Goal: Communication & Community: Answer question/provide support

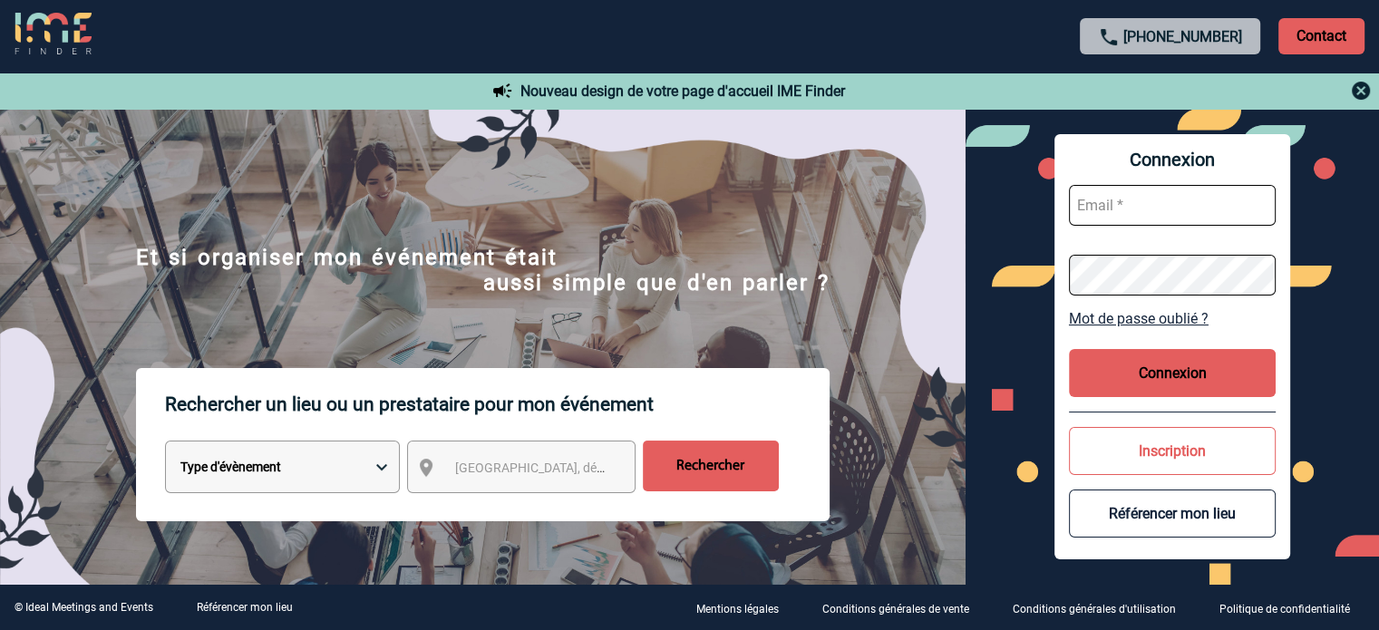
type input "eperiou@ime-groupe.com"
click at [1195, 373] on button "Connexion" at bounding box center [1172, 373] width 207 height 48
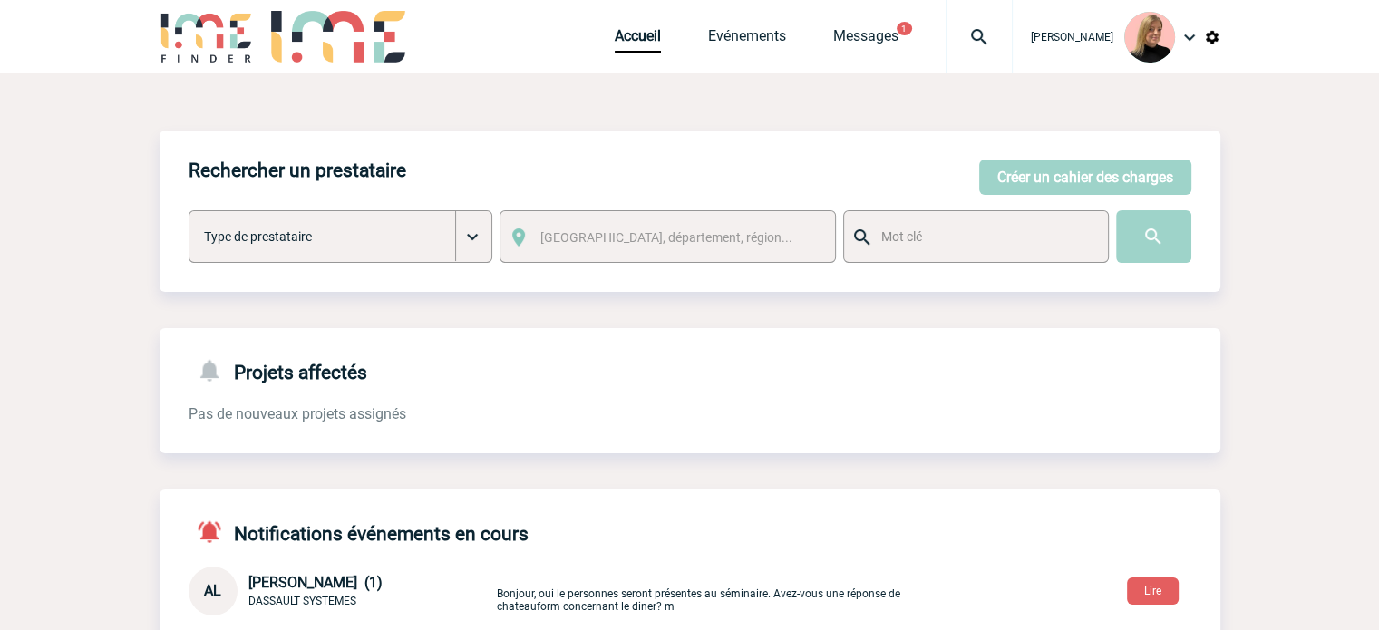
click at [1117, 197] on div "Rechercher un prestataire Créer un cahier des charges Créer un cahier des charg…" at bounding box center [690, 211] width 1061 height 161
click at [1124, 172] on button "Créer un cahier des charges" at bounding box center [1085, 177] width 212 height 35
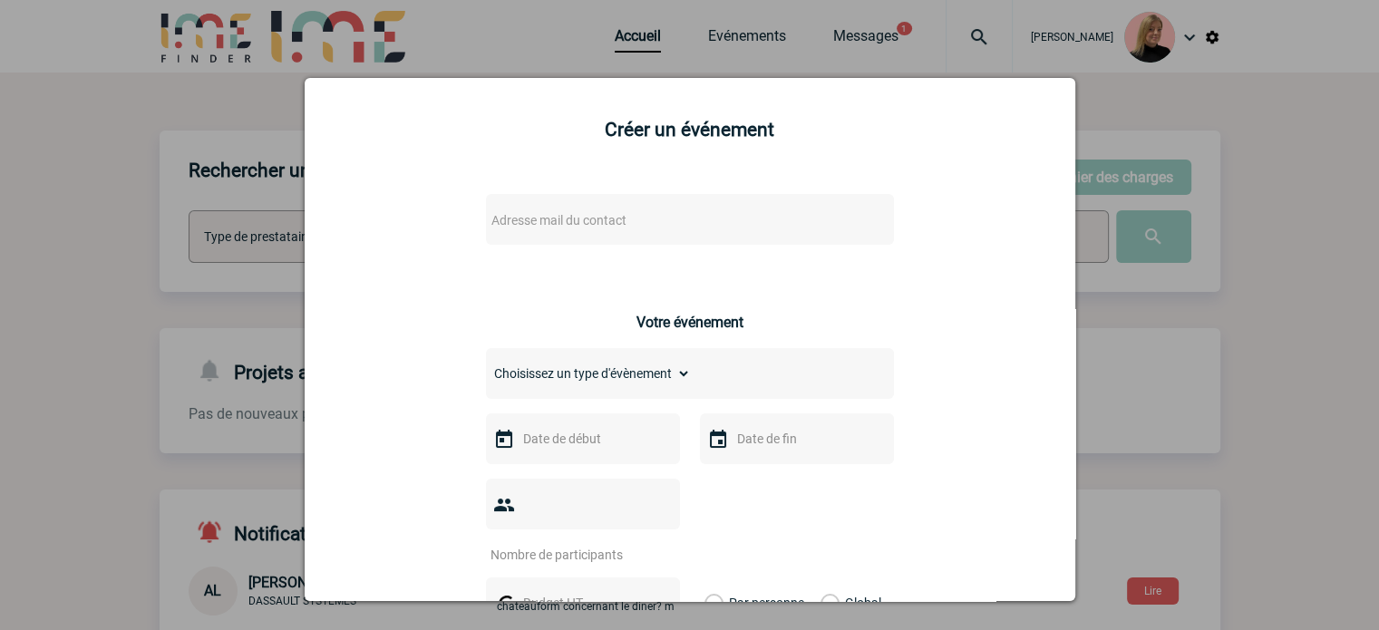
click at [705, 227] on span "Adresse mail du contact" at bounding box center [642, 220] width 317 height 25
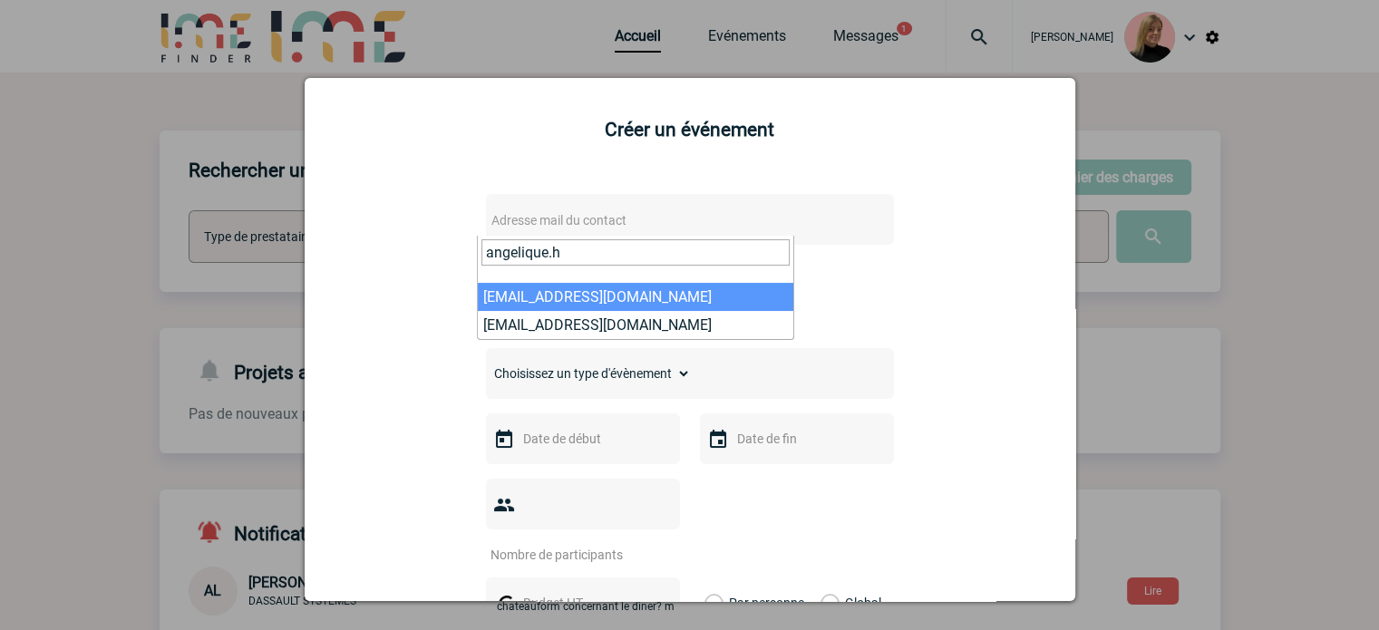
type input "angelique.h"
select select "131522"
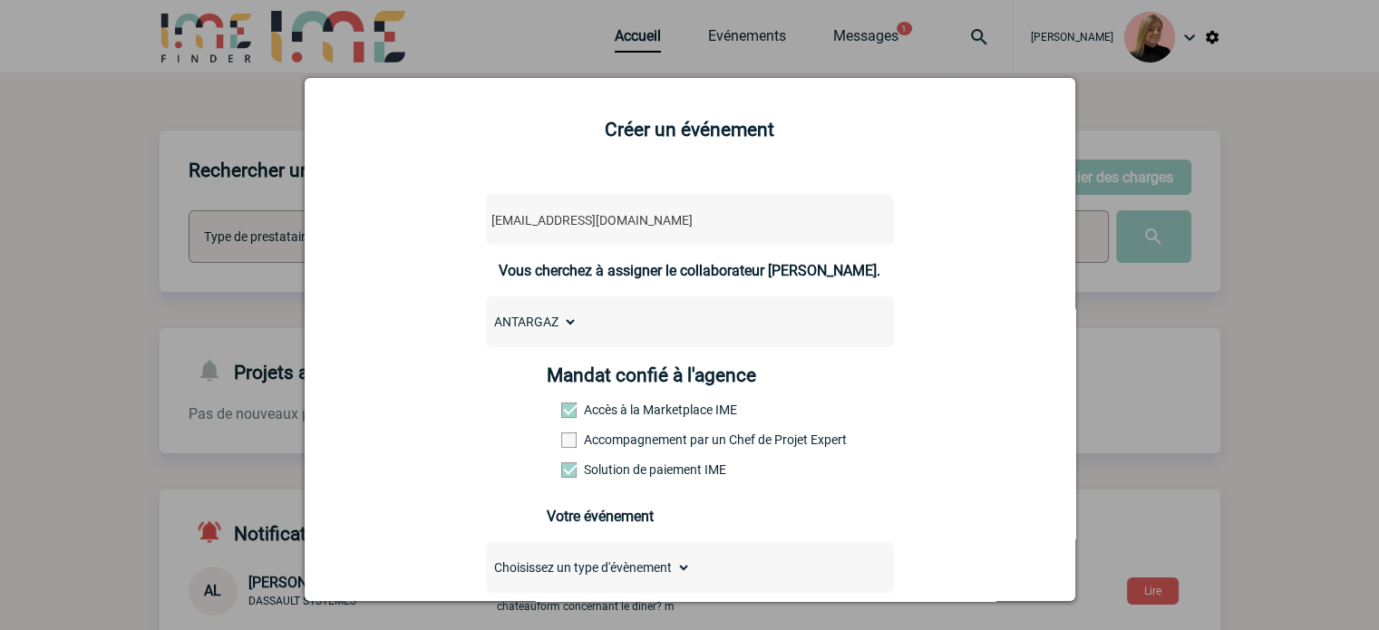
click at [584, 439] on label "Accompagnement par un Chef de Projet Expert" at bounding box center [601, 440] width 80 height 15
click at [0, 0] on input "Accompagnement par un Chef de Projet Expert" at bounding box center [0, 0] width 0 height 0
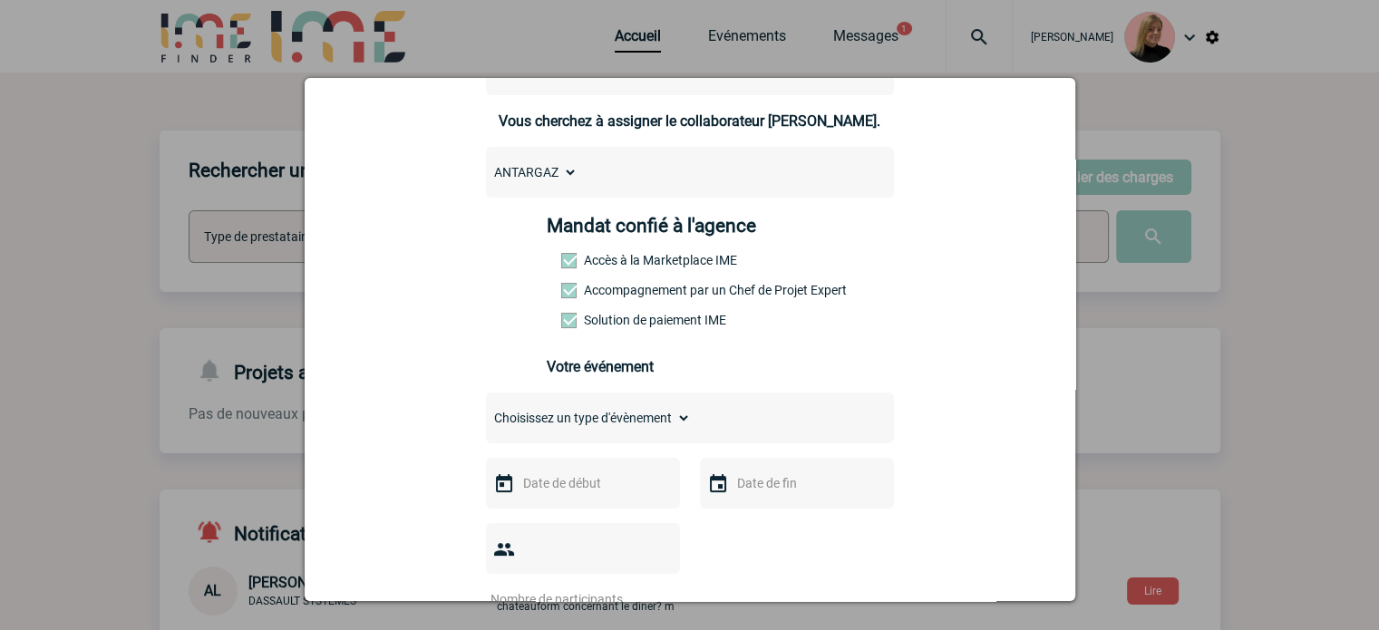
scroll to position [181, 0]
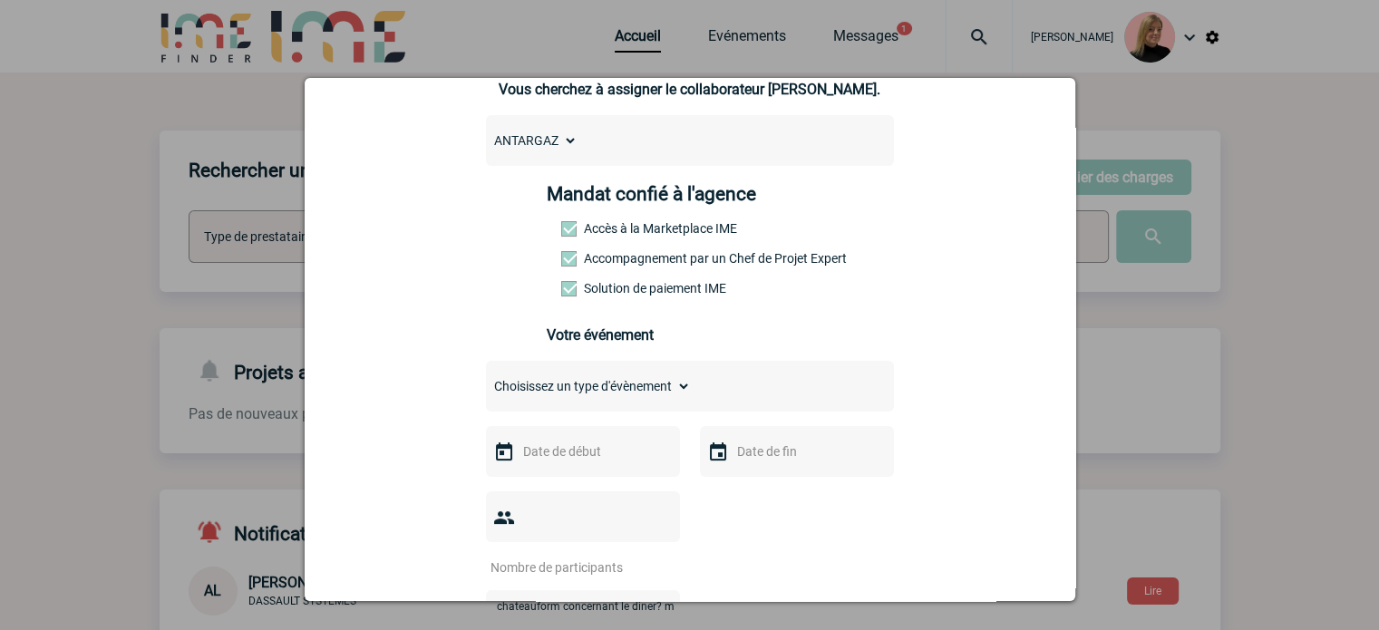
click at [646, 386] on select "Choisissez un type d'évènement Séminaire avec nuitée Séminaire sans nuitée Repa…" at bounding box center [588, 386] width 205 height 25
select select "2"
click at [486, 379] on select "Choisissez un type d'évènement Séminaire avec nuitée Séminaire sans nuitée Repa…" at bounding box center [588, 386] width 205 height 25
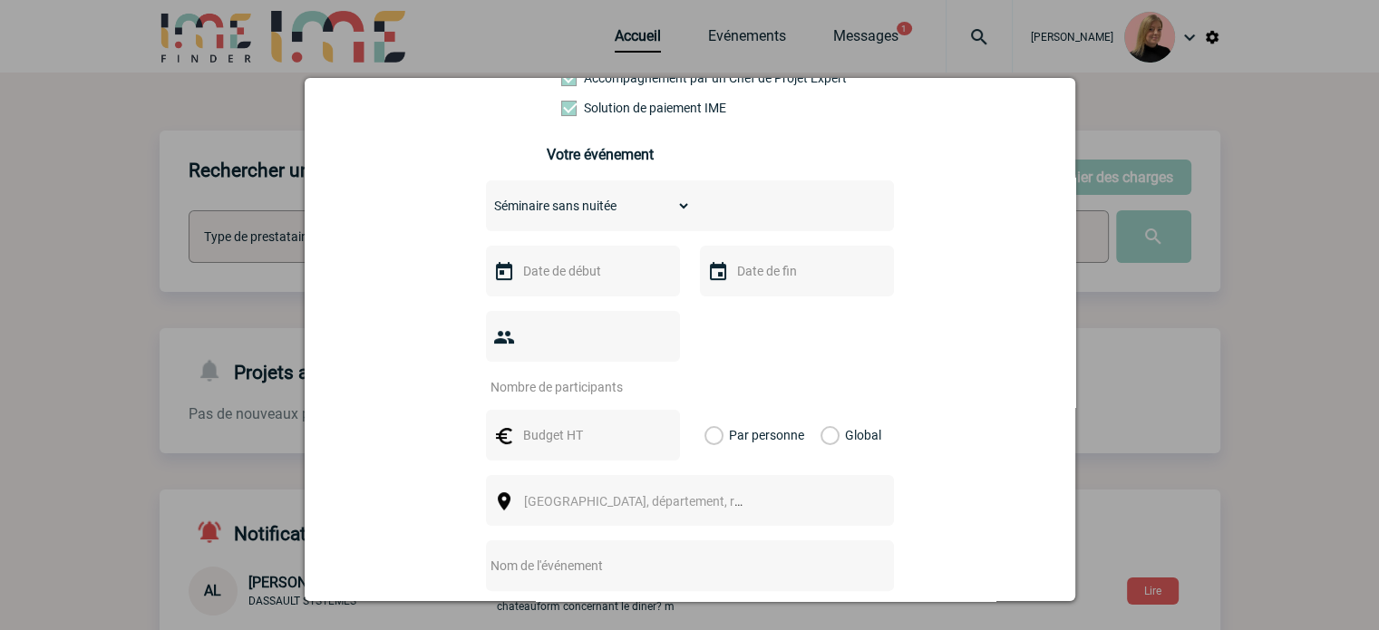
scroll to position [363, 0]
click at [560, 260] on div at bounding box center [583, 270] width 194 height 51
click at [574, 277] on input "text" at bounding box center [581, 270] width 125 height 24
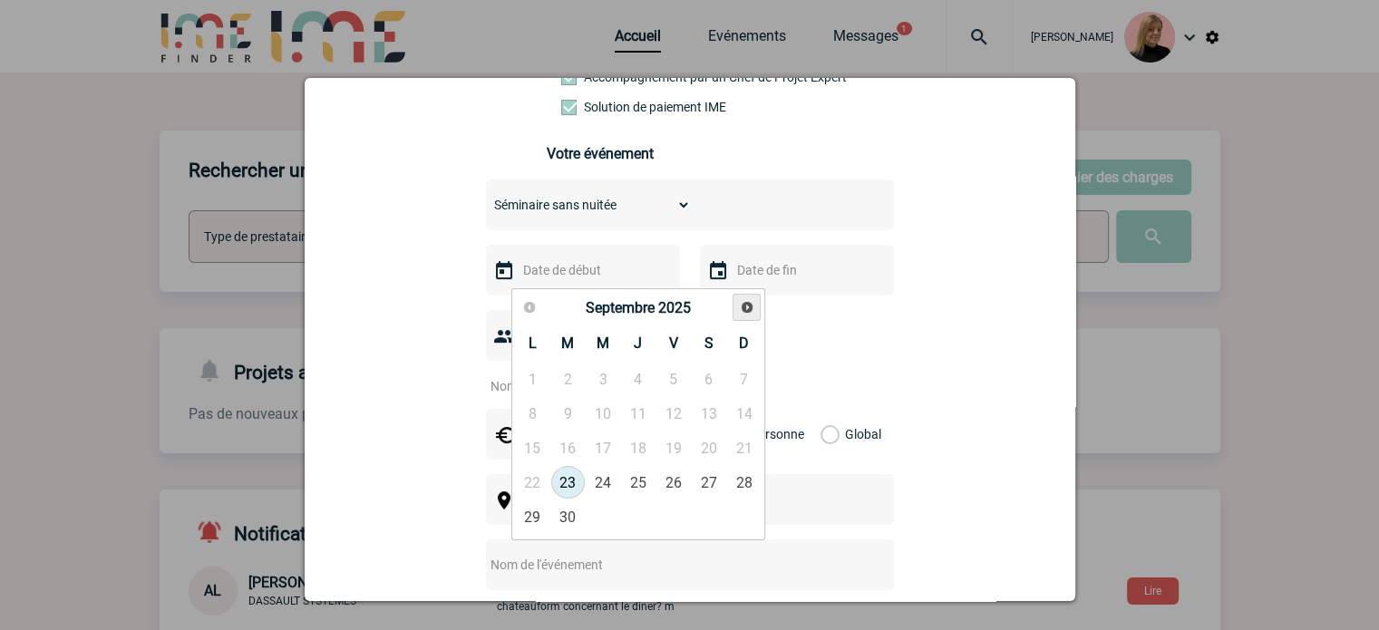
click at [754, 307] on link "Suivant" at bounding box center [747, 308] width 28 height 28
click at [561, 420] on link "7" at bounding box center [568, 413] width 34 height 33
type input "07-10-2025"
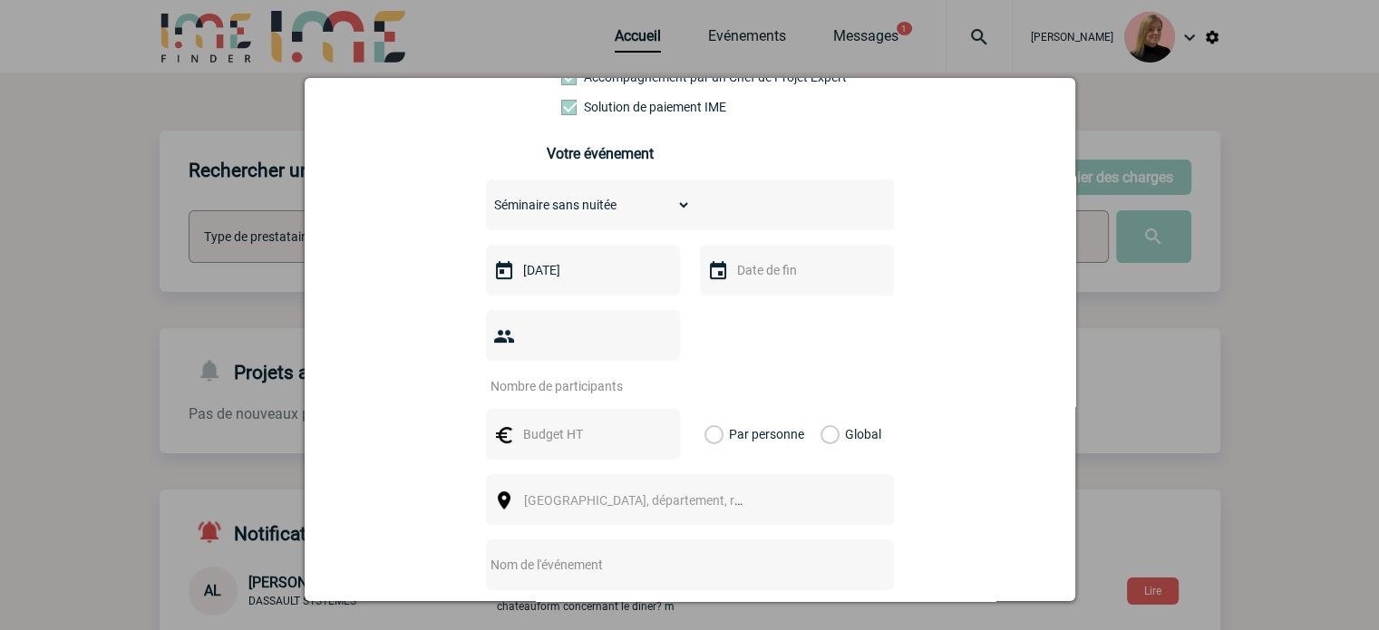
click at [595, 375] on input "number" at bounding box center [571, 387] width 170 height 24
type input "14"
drag, startPoint x: 820, startPoint y: 403, endPoint x: 769, endPoint y: 411, distance: 51.4
click at [821, 409] on label "Global" at bounding box center [827, 434] width 12 height 51
click at [0, 0] on input "Global" at bounding box center [0, 0] width 0 height 0
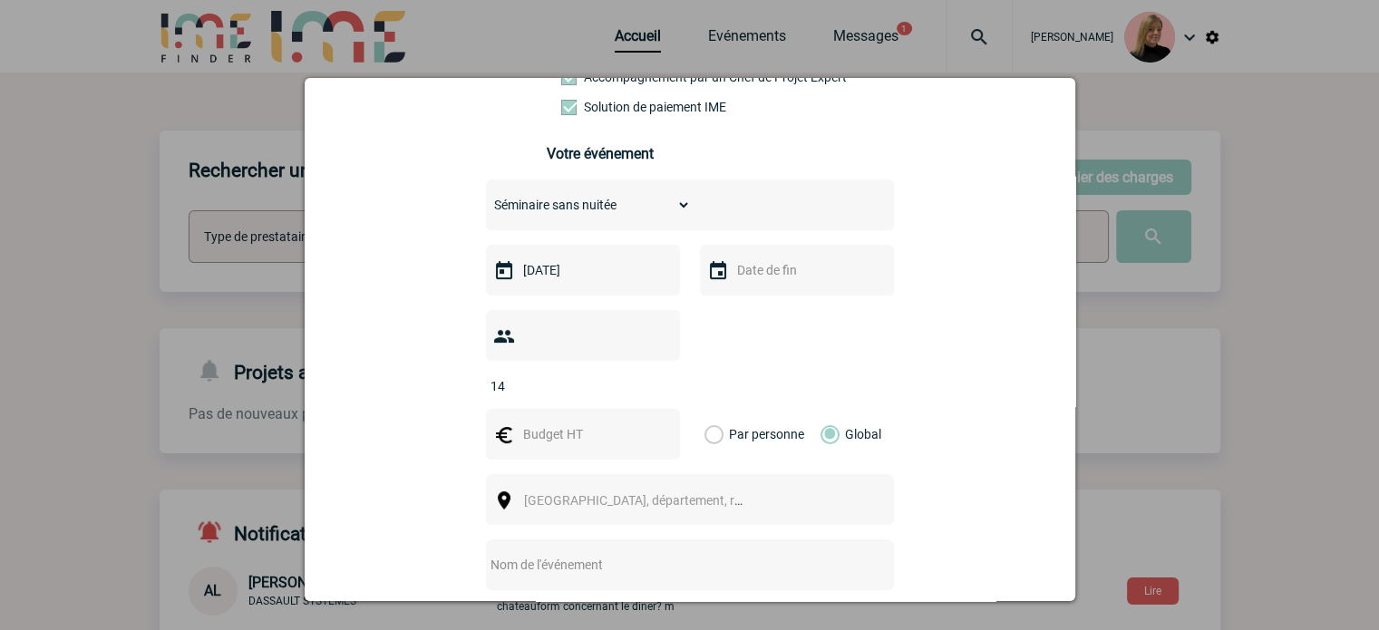
click at [566, 423] on input "text" at bounding box center [581, 435] width 125 height 24
type input "2100"
click at [590, 493] on span "[GEOGRAPHIC_DATA], département, région..." at bounding box center [650, 500] width 252 height 15
type input "L"
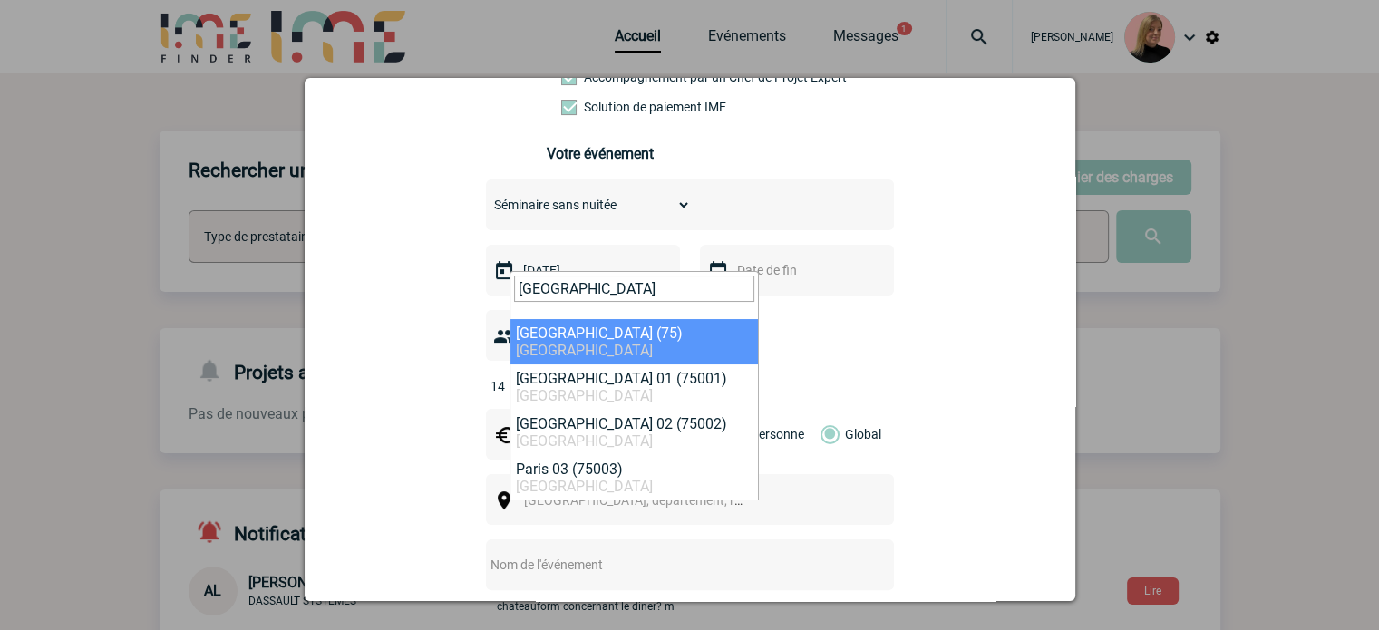
type input "paris"
select select "3"
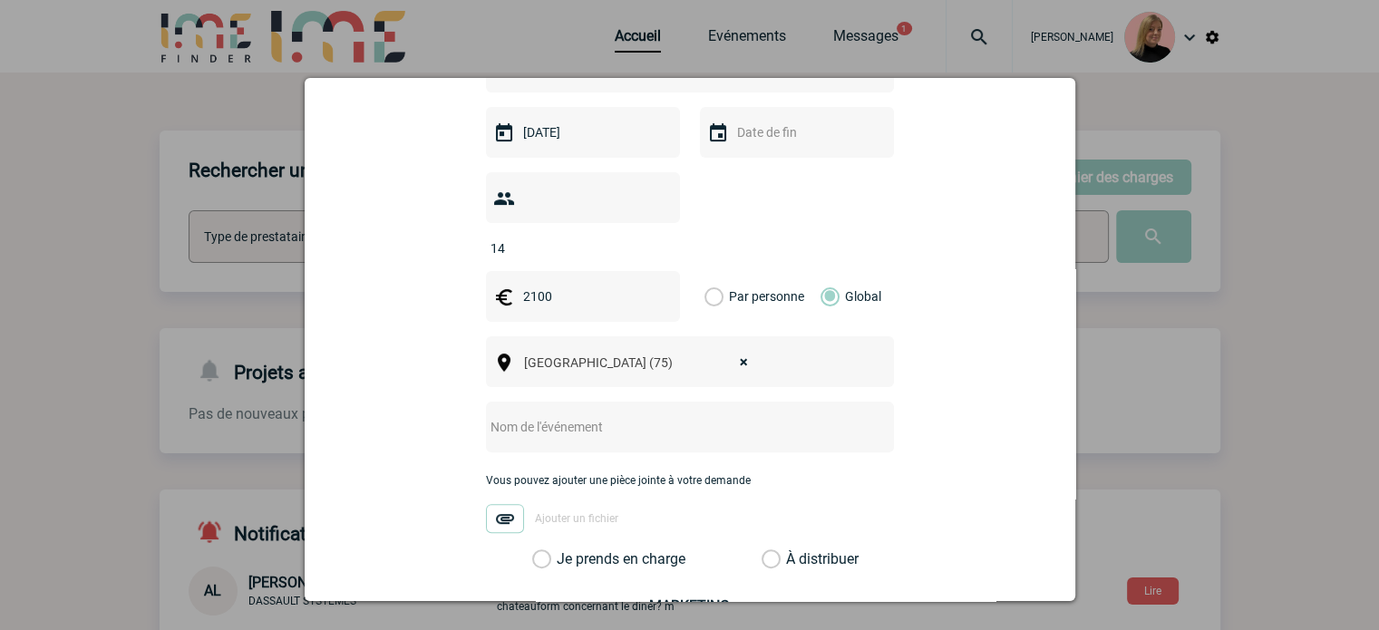
scroll to position [544, 0]
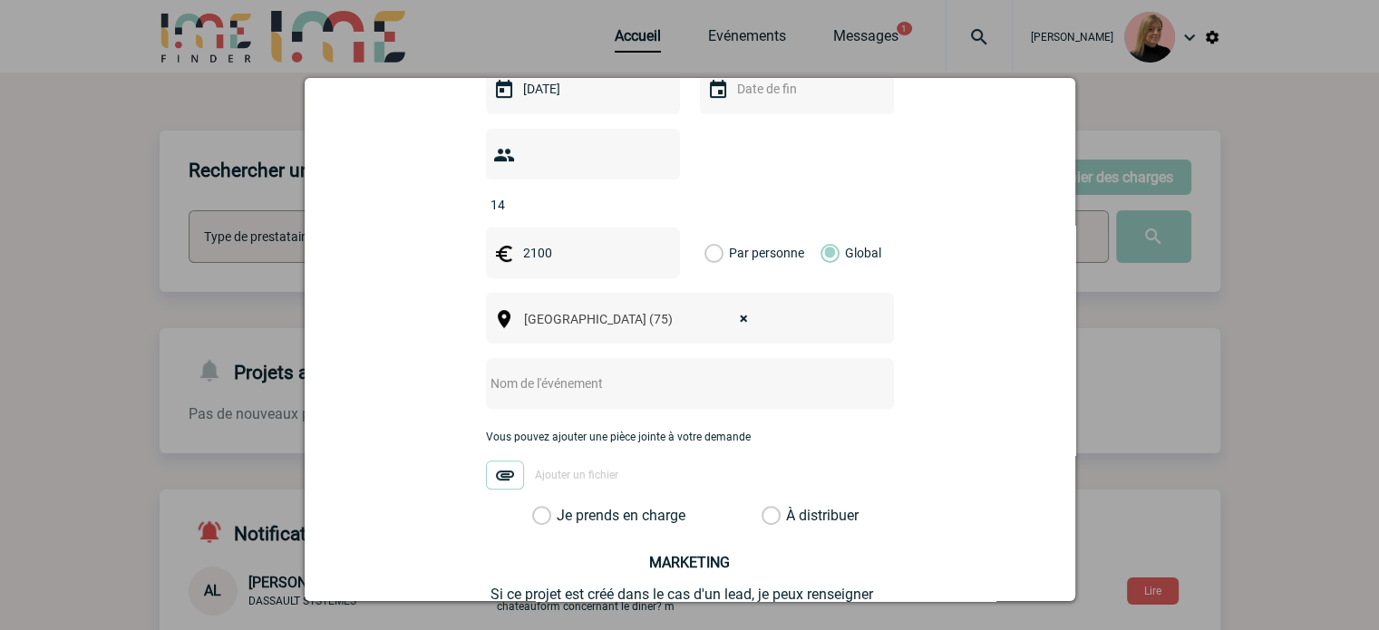
click at [533, 372] on input "text" at bounding box center [666, 384] width 360 height 24
type input "Journée d'étude CODIR"
click at [563, 507] on label "Je prends en charge" at bounding box center [547, 516] width 31 height 18
click at [0, 0] on input "Je prends en charge" at bounding box center [0, 0] width 0 height 0
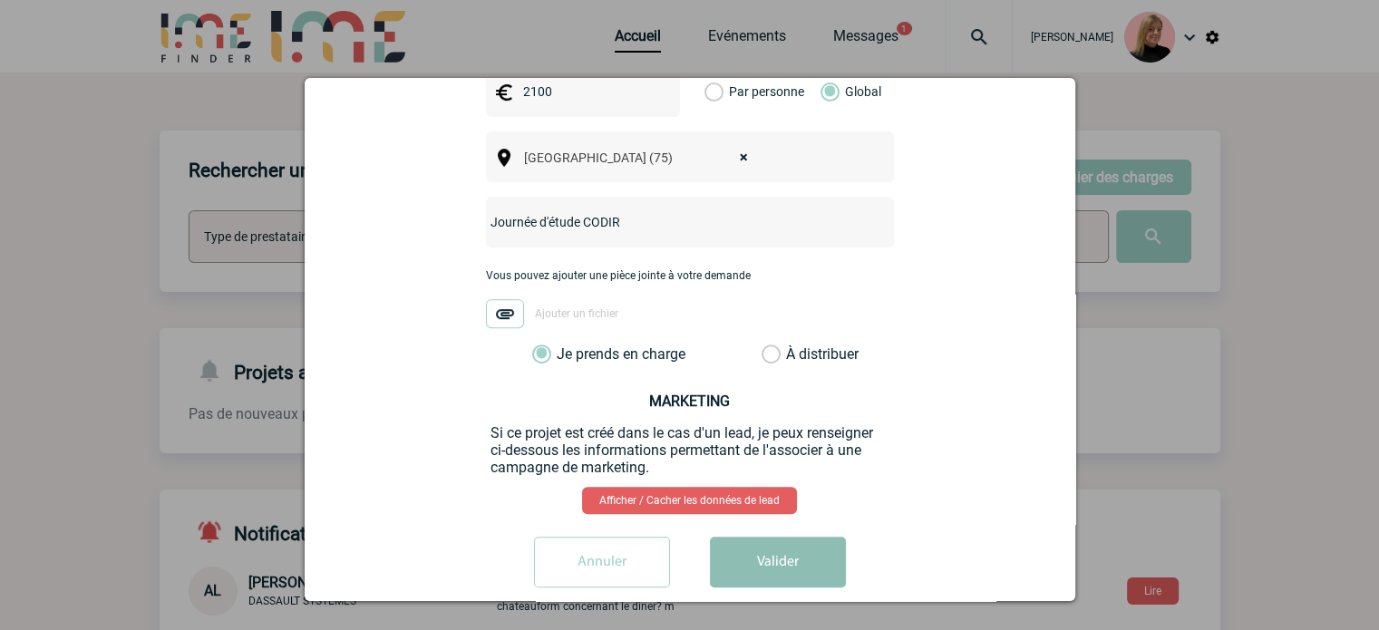
click at [742, 537] on button "Valider" at bounding box center [778, 562] width 136 height 51
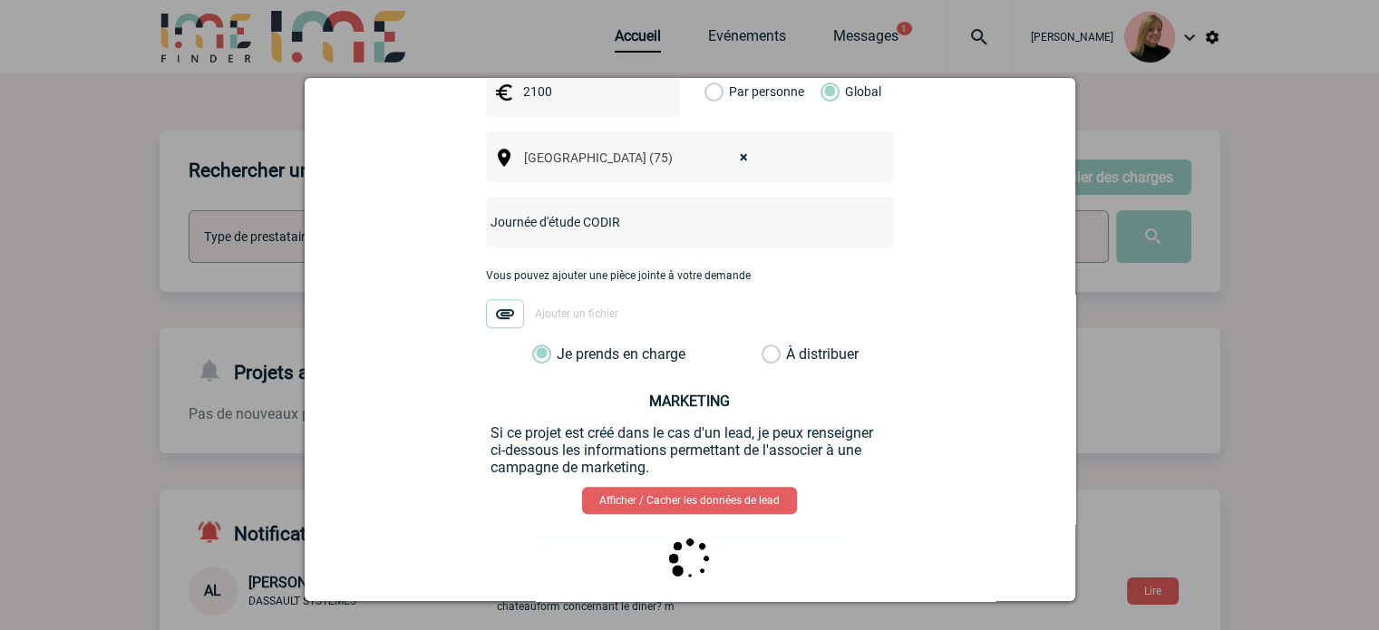
scroll to position [0, 0]
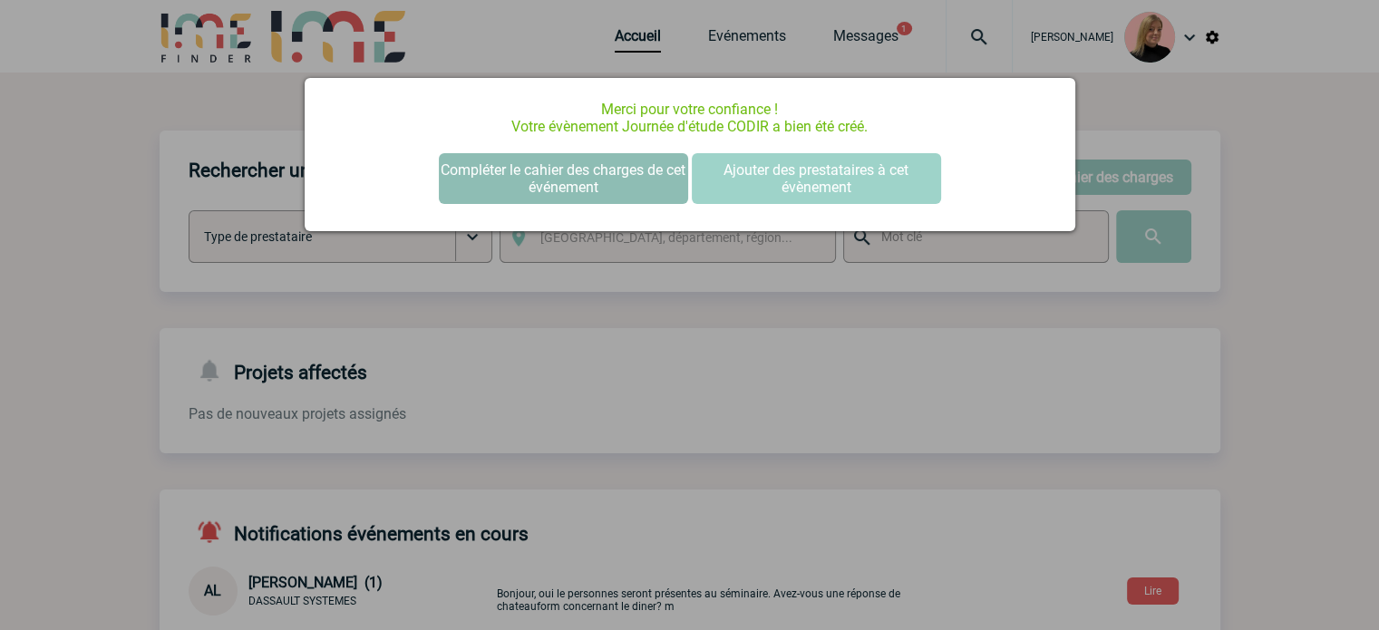
click at [576, 185] on button "Compléter le cahier des charges de cet événement" at bounding box center [563, 178] width 249 height 51
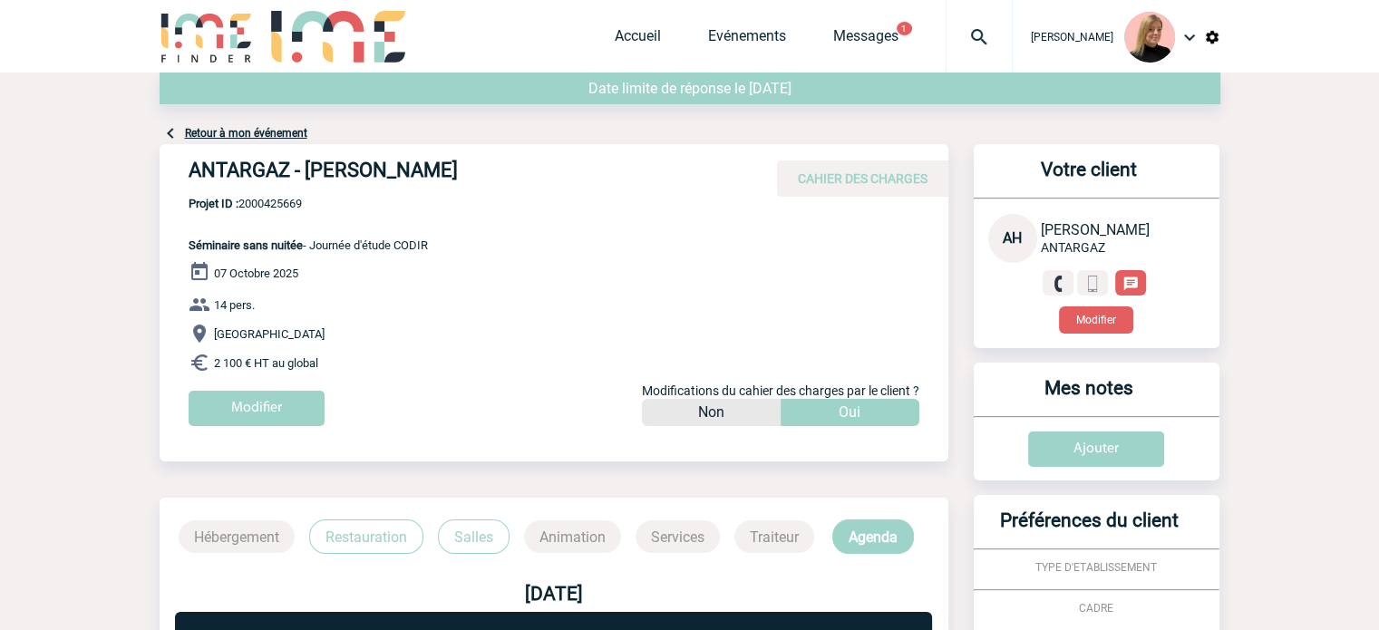
click at [186, 166] on div "ANTARGAZ - Angélique HUBEAU CAHIER DES CHARGES" at bounding box center [554, 170] width 789 height 53
drag, startPoint x: 188, startPoint y: 170, endPoint x: 584, endPoint y: 192, distance: 396.9
click at [584, 192] on div "ANTARGAZ - Angélique HUBEAU CAHIER DES CHARGES" at bounding box center [554, 170] width 789 height 53
copy h4 "ANTARGAZ - Angélique HUBEAU"
click at [280, 205] on span "Projet ID : 2000425669" at bounding box center [308, 204] width 239 height 14
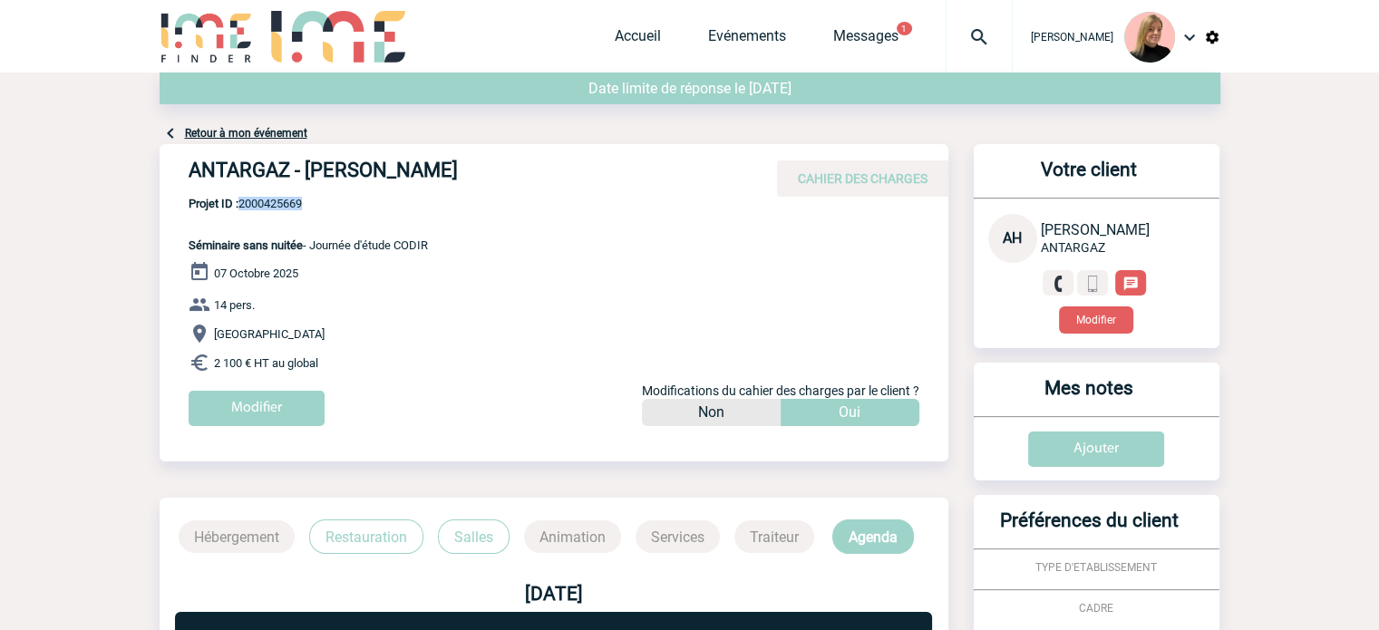
click at [280, 205] on span "Projet ID : 2000425669" at bounding box center [308, 204] width 239 height 14
copy span "2000425669"
click at [264, 204] on span "Projet ID : 2000425669" at bounding box center [308, 204] width 239 height 14
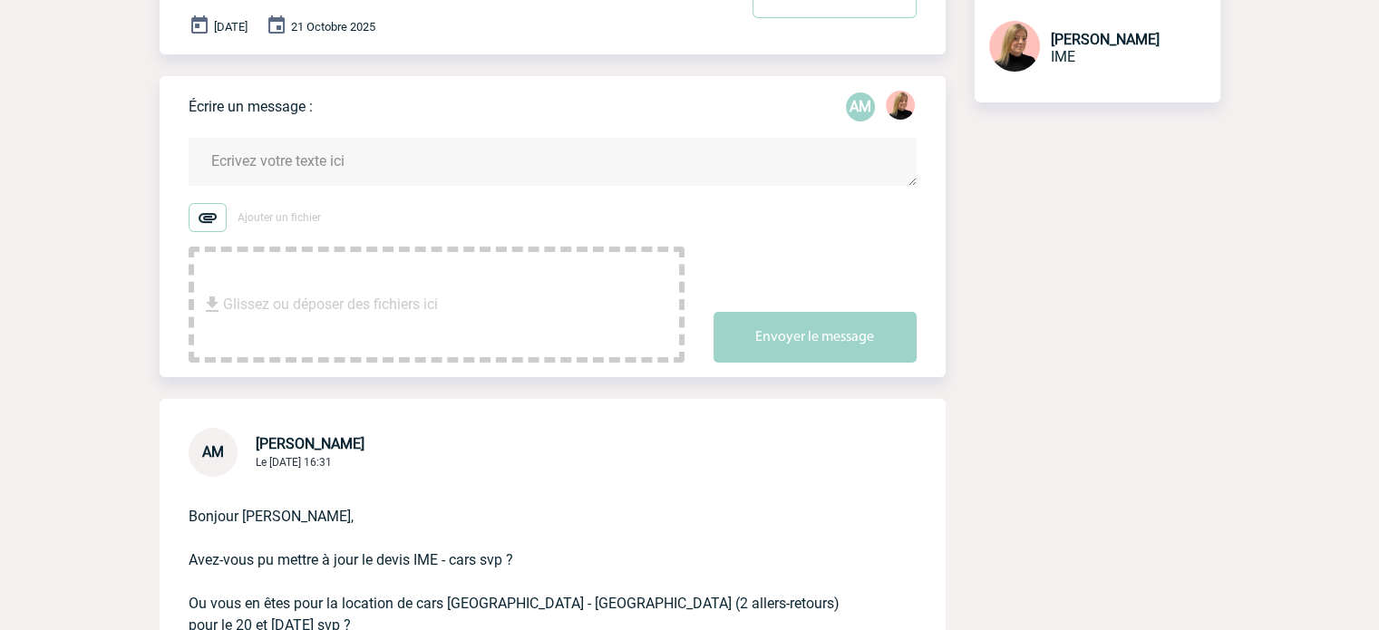
scroll to position [91, 0]
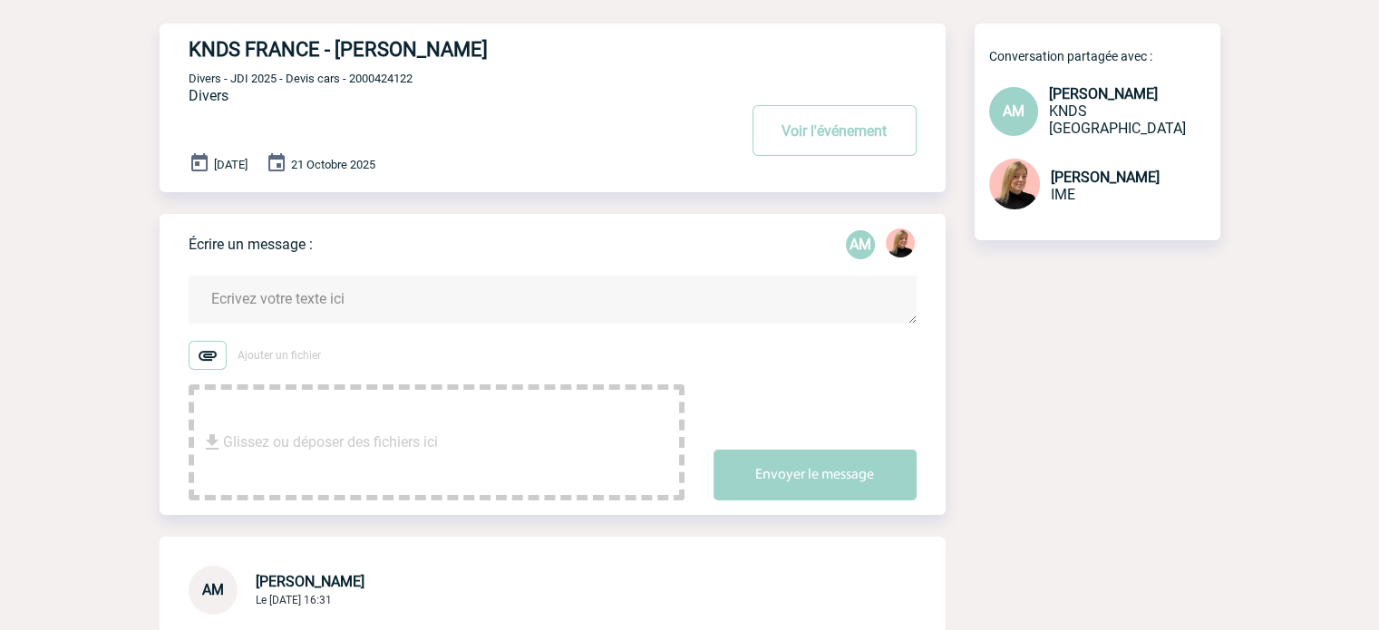
click at [309, 294] on textarea at bounding box center [553, 300] width 728 height 48
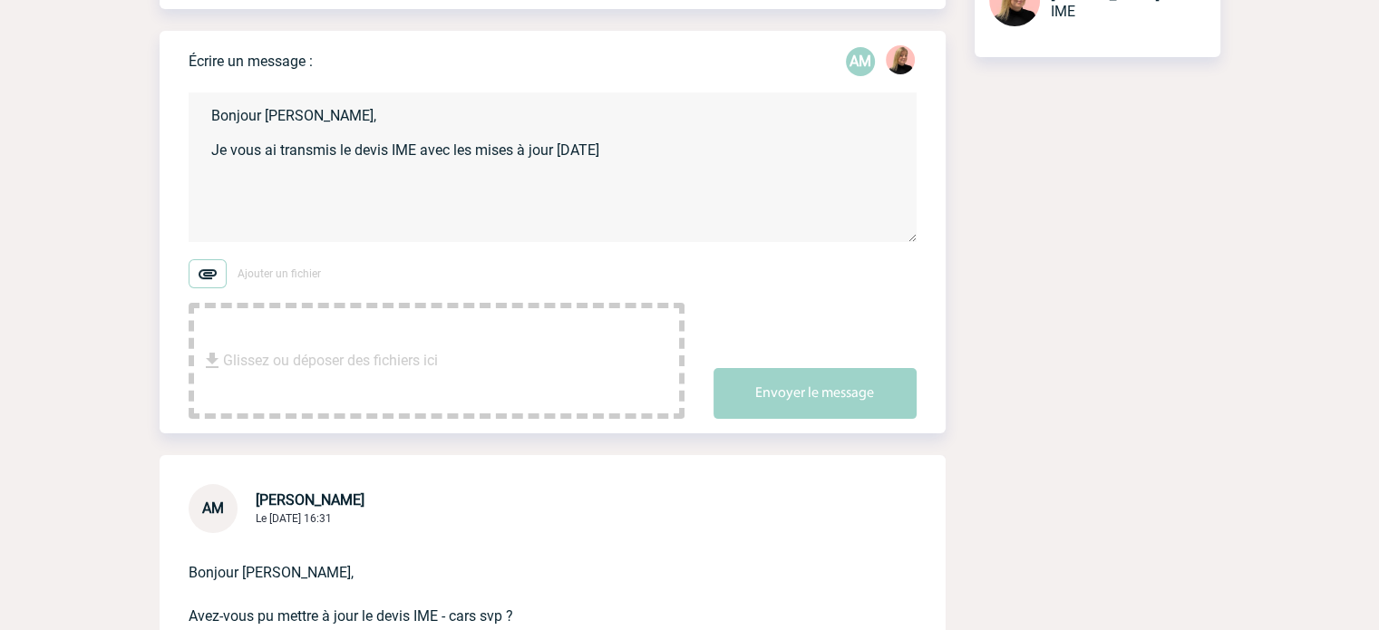
scroll to position [181, 0]
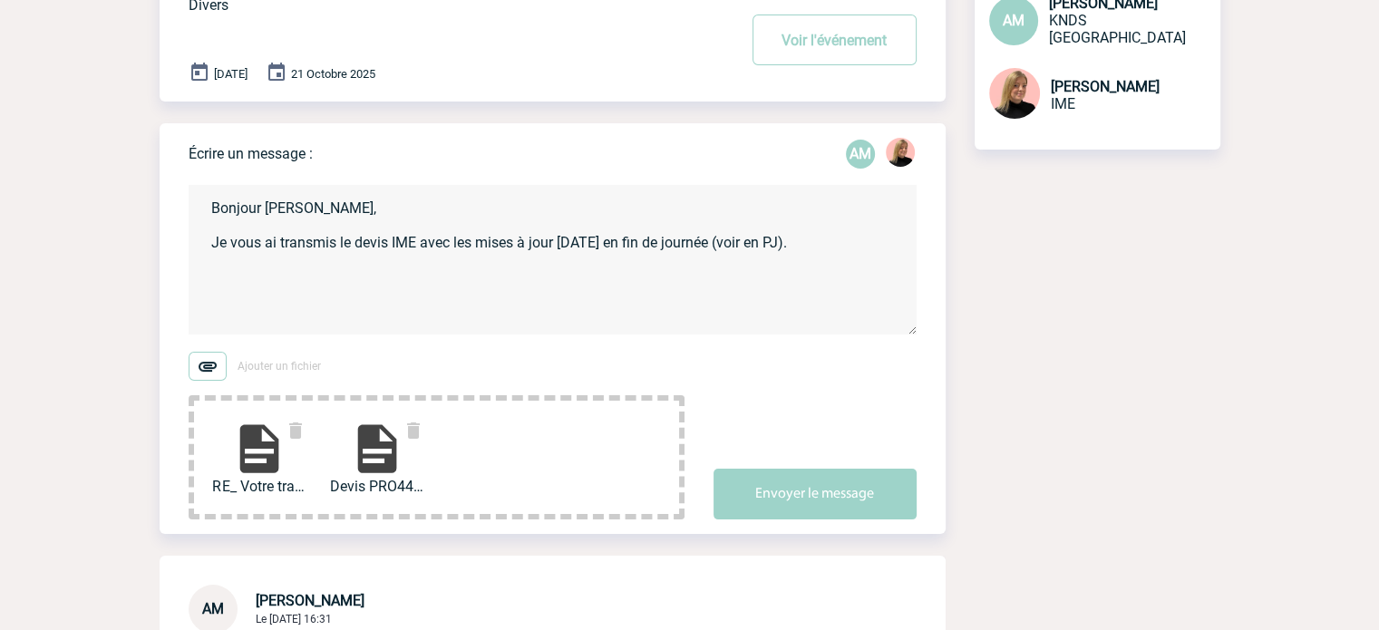
click at [851, 244] on textarea "Bonjour [PERSON_NAME], Je vous ai transmis le devis IME avec les mises à jour […" at bounding box center [553, 260] width 728 height 150
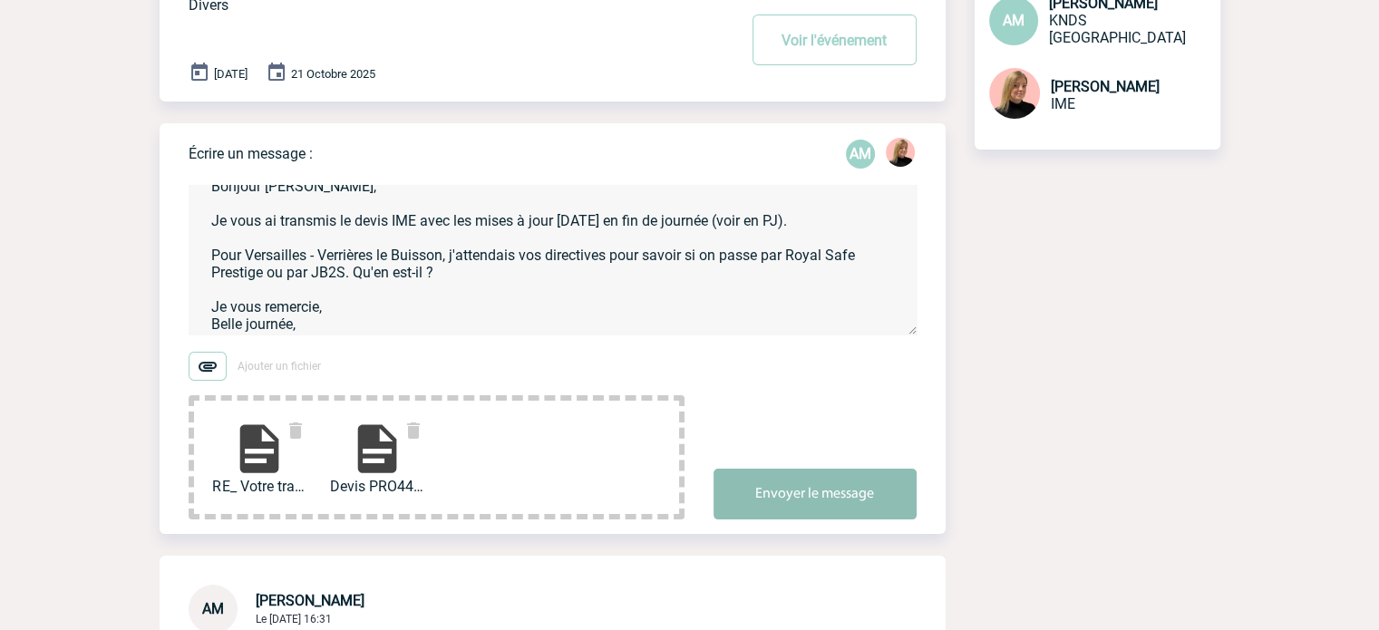
type textarea "Bonjour Aurélie, Je vous ai transmis le devis IME avec les mises à jour vendred…"
click at [797, 495] on button "Envoyer le message" at bounding box center [815, 494] width 203 height 51
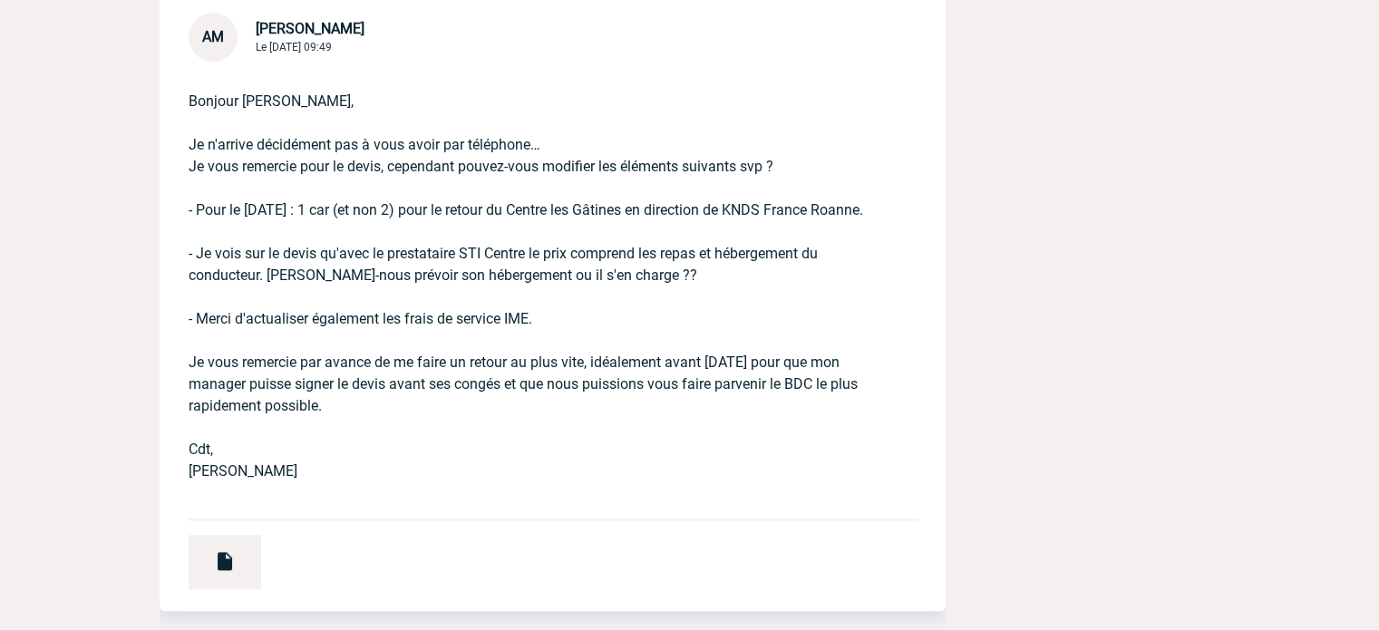
scroll to position [1995, 0]
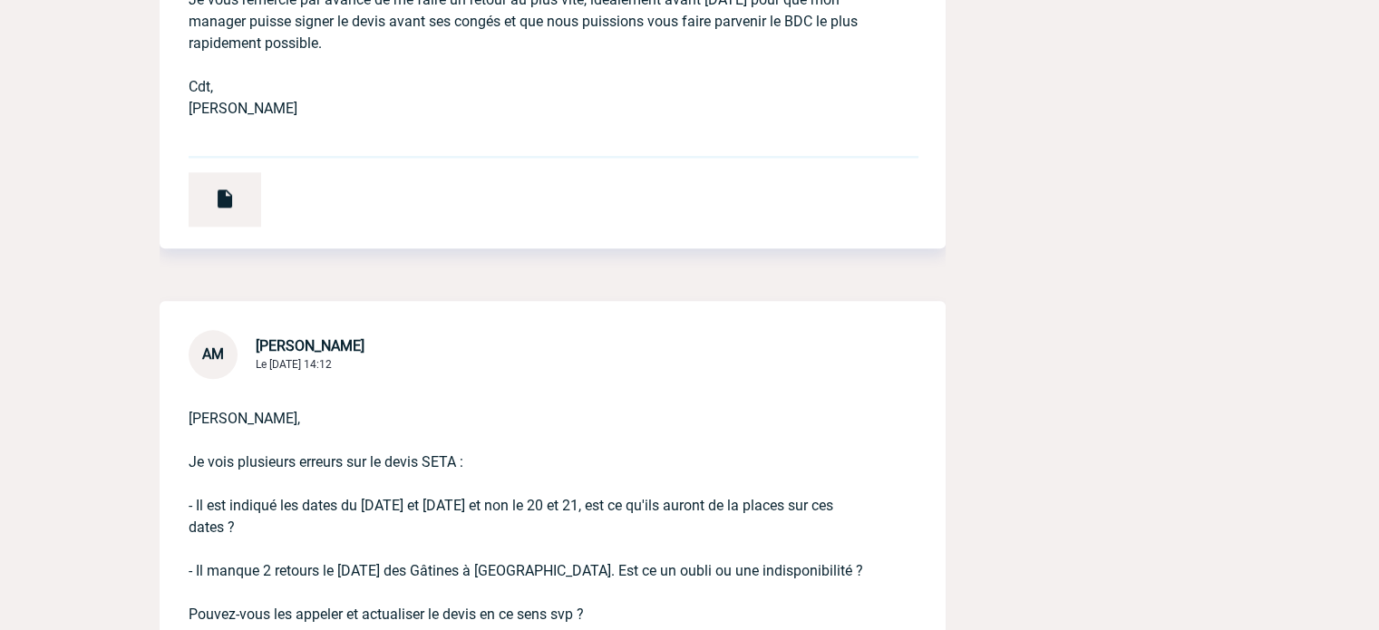
click at [822, 373] on div "AM Aurélie MORO Le 16 Juillet 2025 à 14:12 Estelle, Je vois plusieurs erreurs s…" at bounding box center [553, 560] width 786 height 519
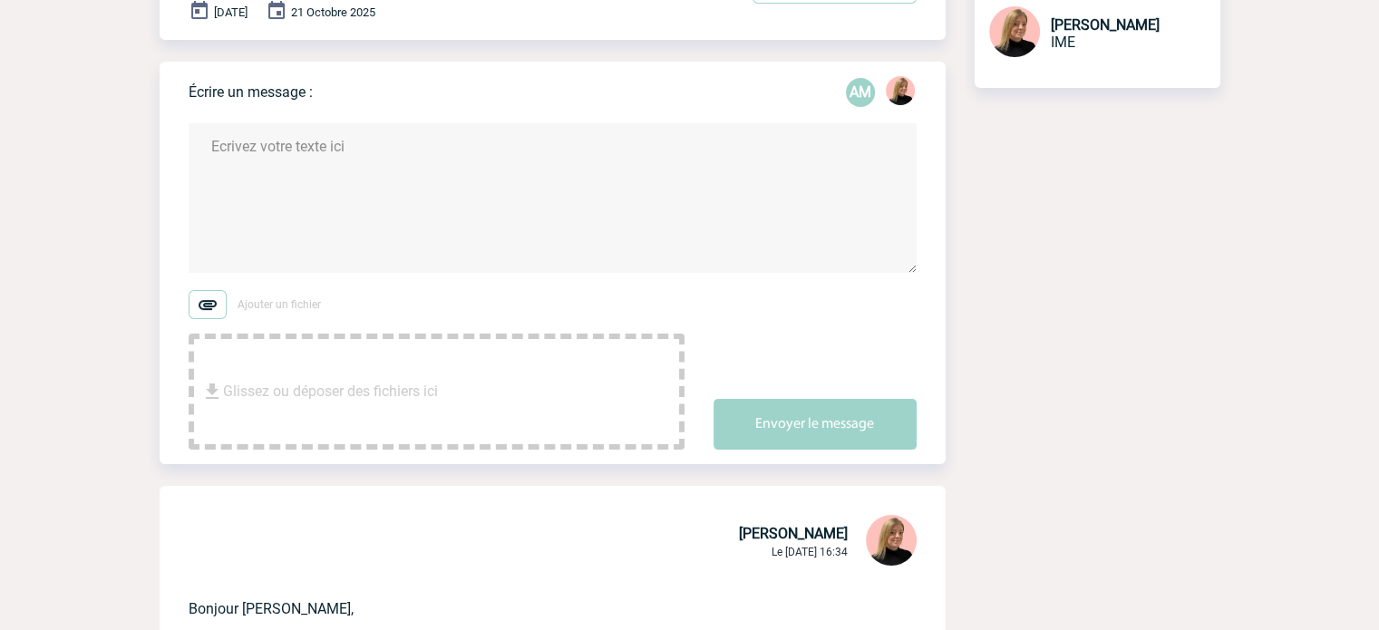
scroll to position [0, 0]
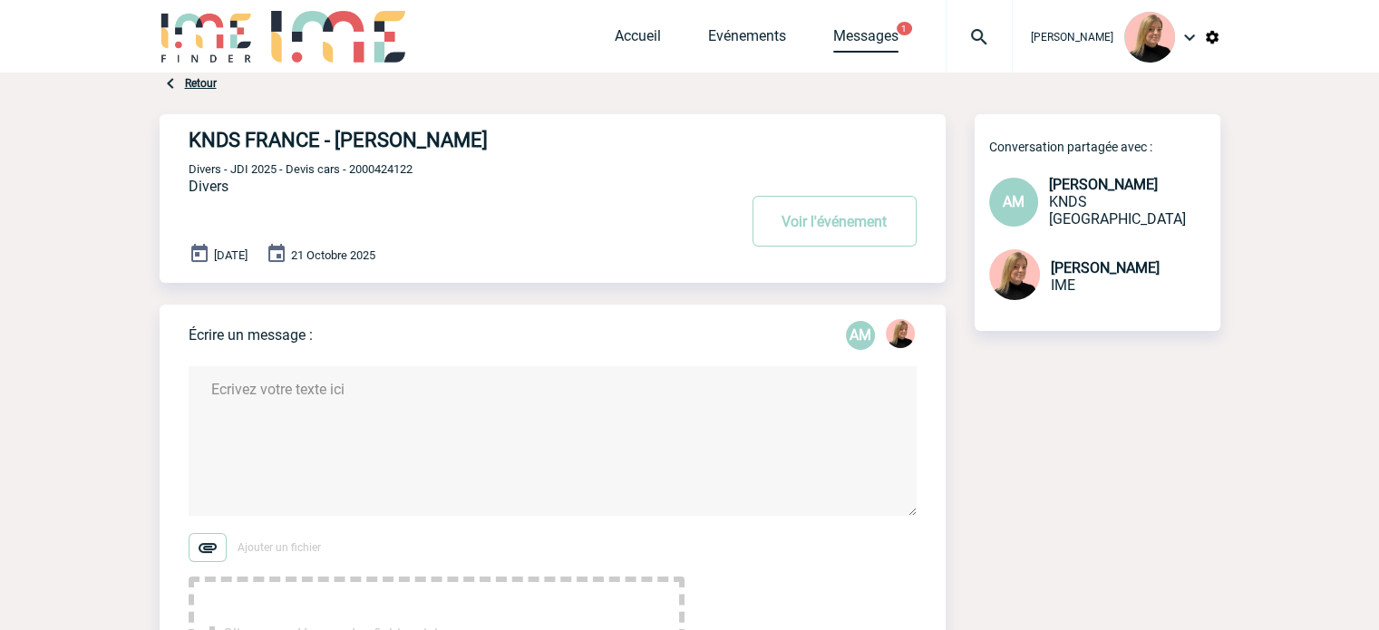
click at [871, 36] on link "Messages" at bounding box center [865, 39] width 65 height 25
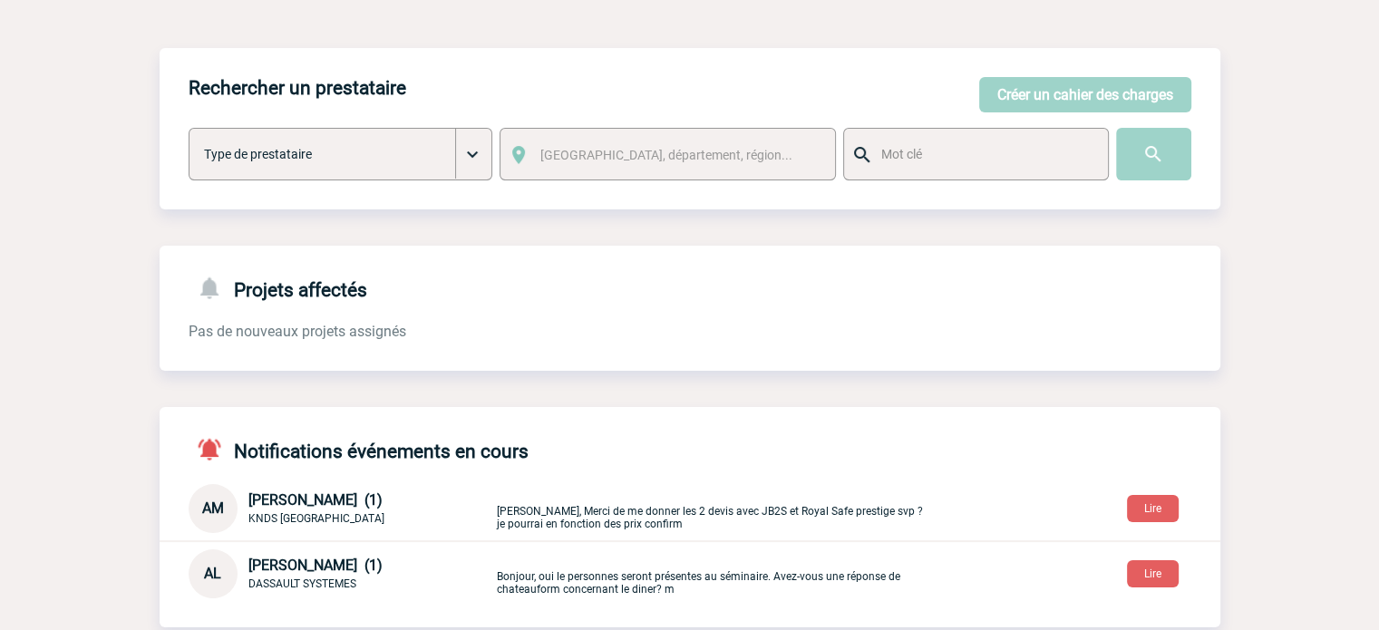
scroll to position [181, 0]
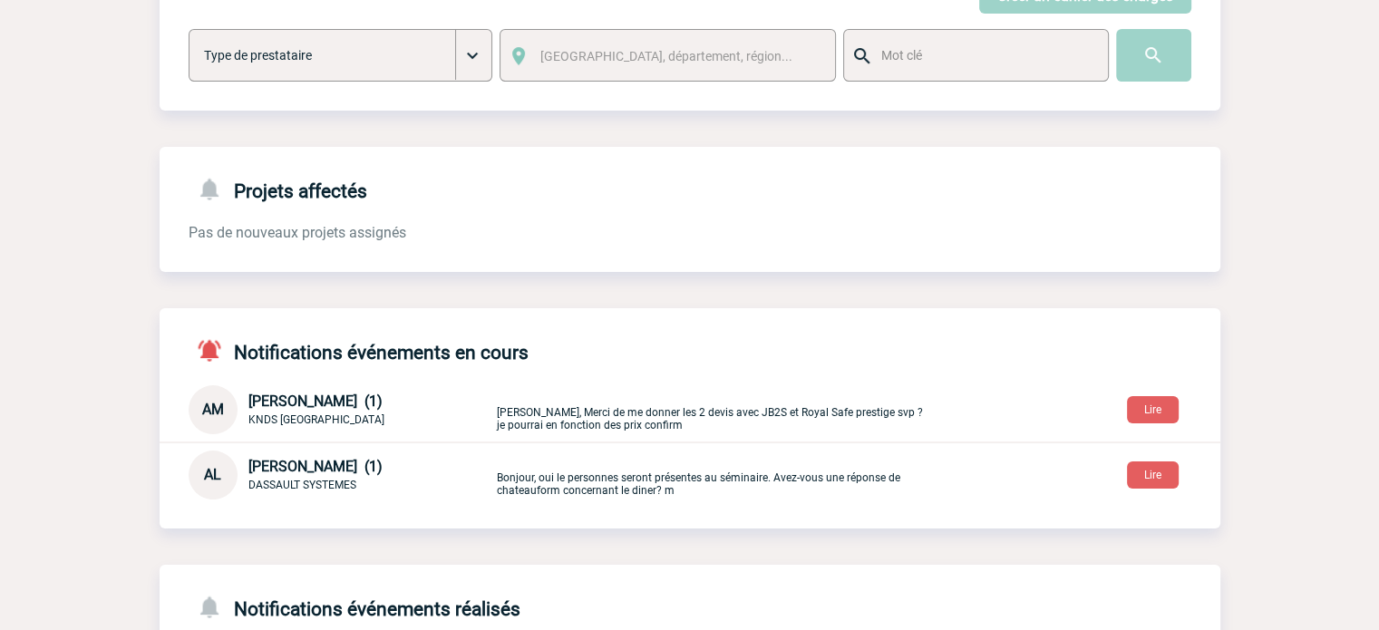
click at [625, 412] on p "[PERSON_NAME], Merci de me donner les 2 devis avec JB2S et Royal Safe prestige …" at bounding box center [710, 410] width 426 height 43
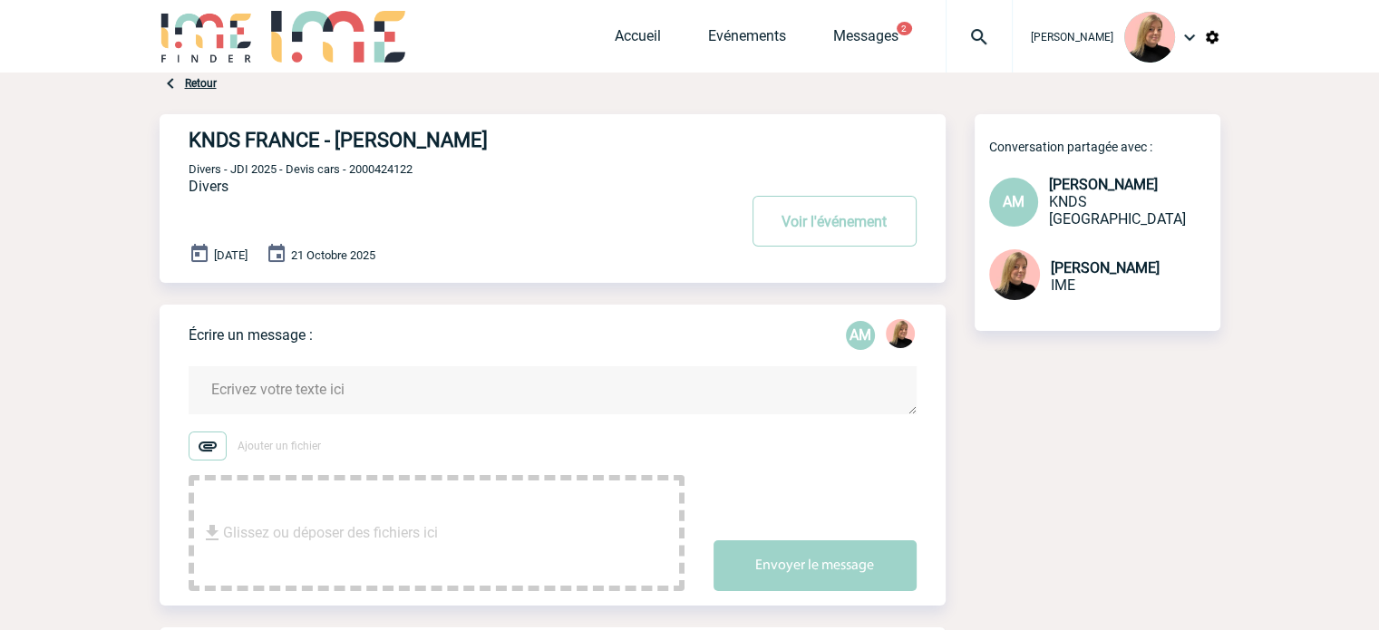
click at [1095, 193] on span "[PERSON_NAME]" at bounding box center [1103, 184] width 109 height 17
click at [828, 234] on button "Voir l'événement" at bounding box center [835, 221] width 164 height 51
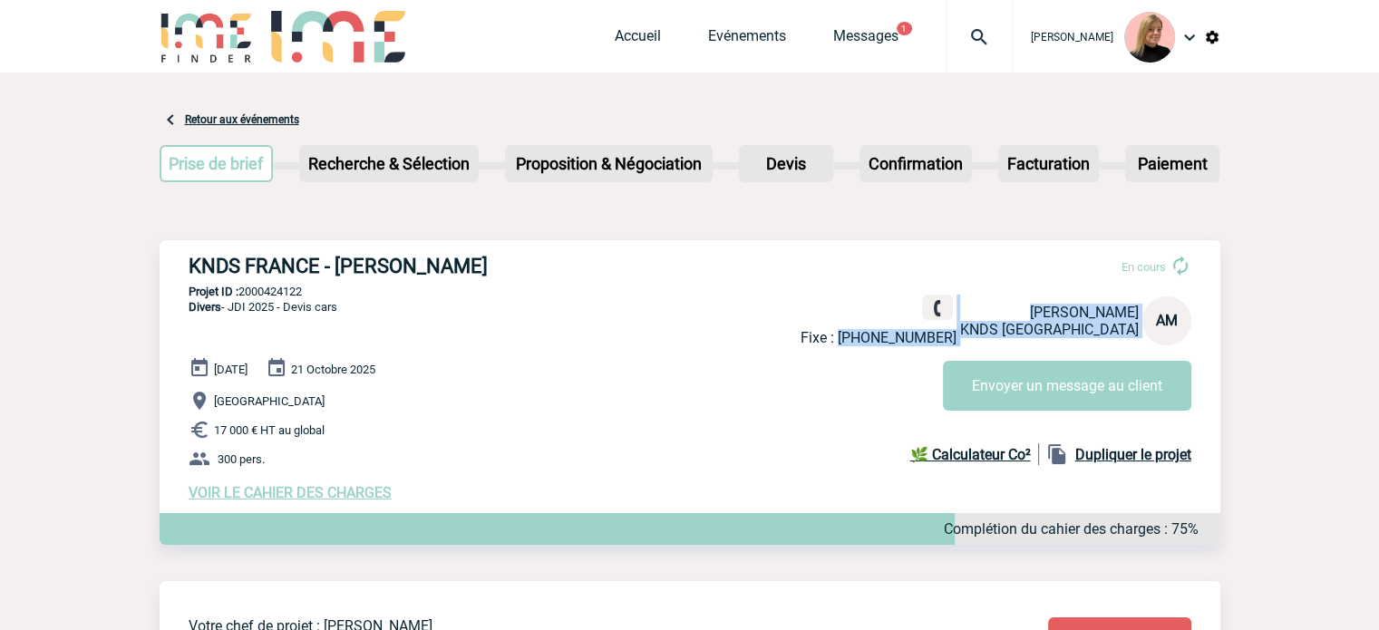
drag, startPoint x: 944, startPoint y: 340, endPoint x: 1045, endPoint y: 344, distance: 100.7
click at [1045, 344] on div "Fixe : +33130973776 Aurélie MORO KNDS FRANCE AM" at bounding box center [996, 321] width 391 height 52
drag, startPoint x: 1041, startPoint y: 342, endPoint x: 962, endPoint y: 293, distance: 92.9
click at [1040, 341] on div "Fixe : +33130973776 Aurélie MORO KNDS FRANCE AM" at bounding box center [996, 321] width 391 height 52
click at [846, 41] on link "Messages" at bounding box center [865, 39] width 65 height 25
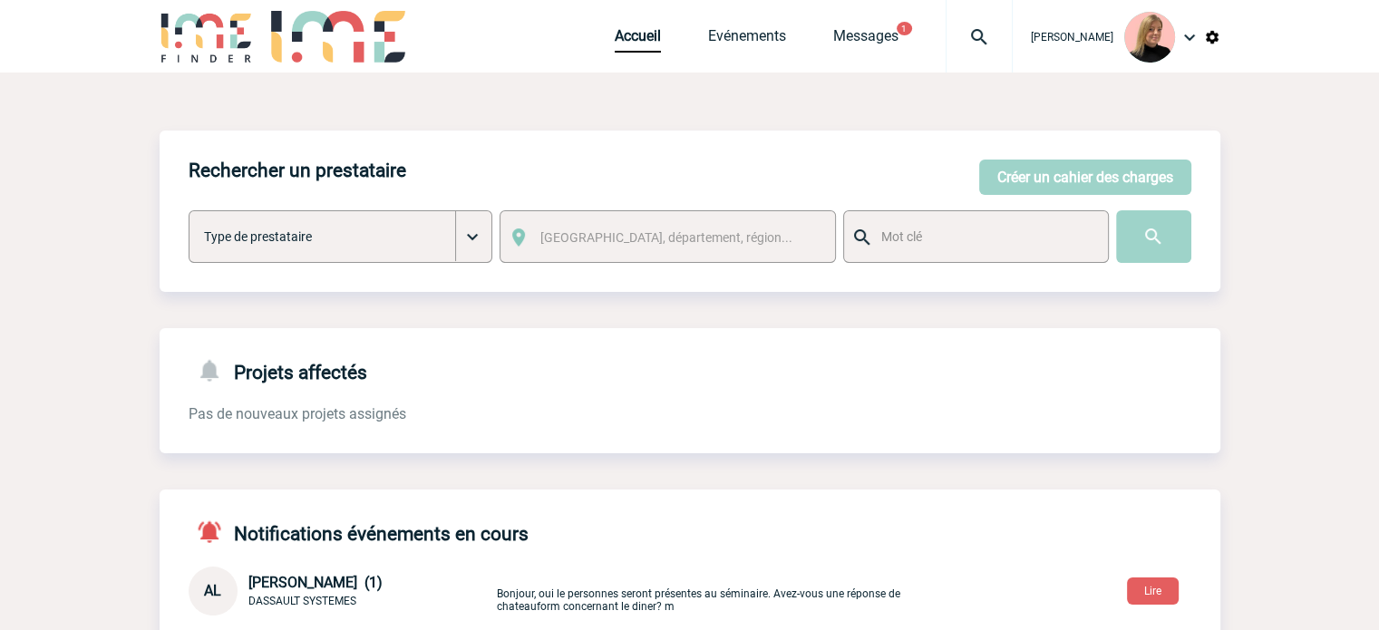
click at [884, 26] on div "Accueil Evénements Messages 1 Projet, client Projet, client" at bounding box center [814, 36] width 398 height 73
click at [887, 39] on link "Messages" at bounding box center [865, 39] width 65 height 25
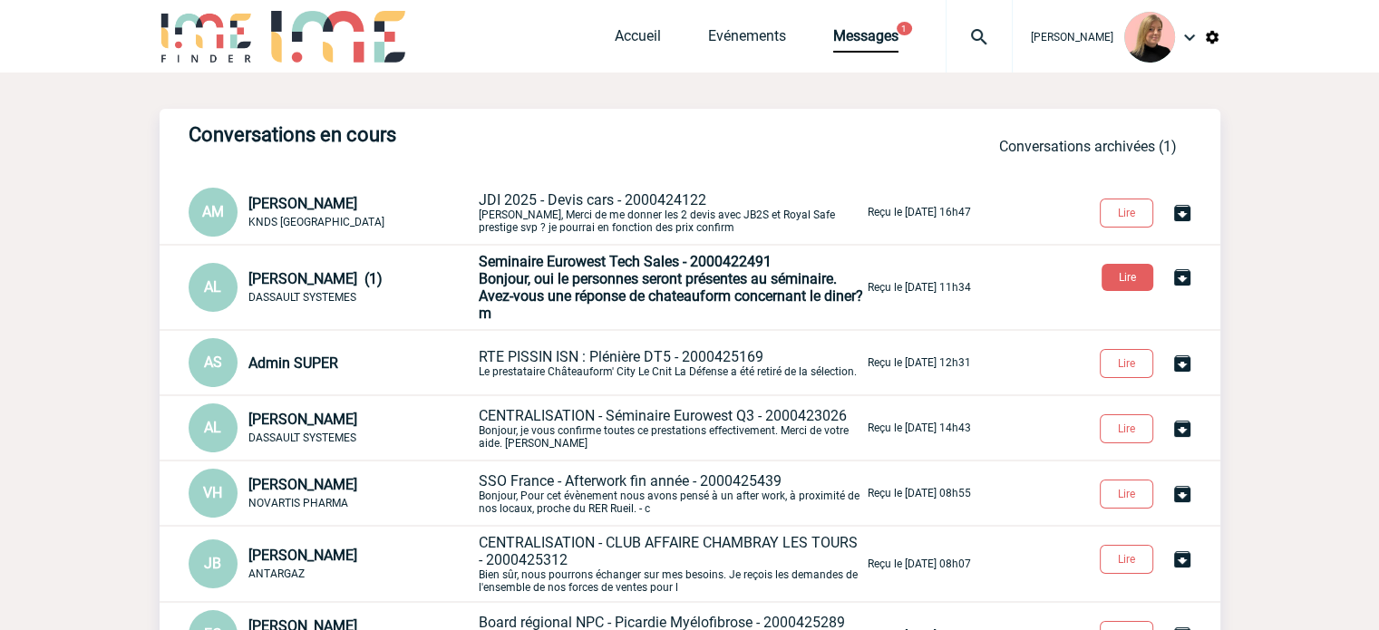
click at [630, 205] on span "JDI 2025 - Devis cars - 2000424122" at bounding box center [593, 199] width 228 height 17
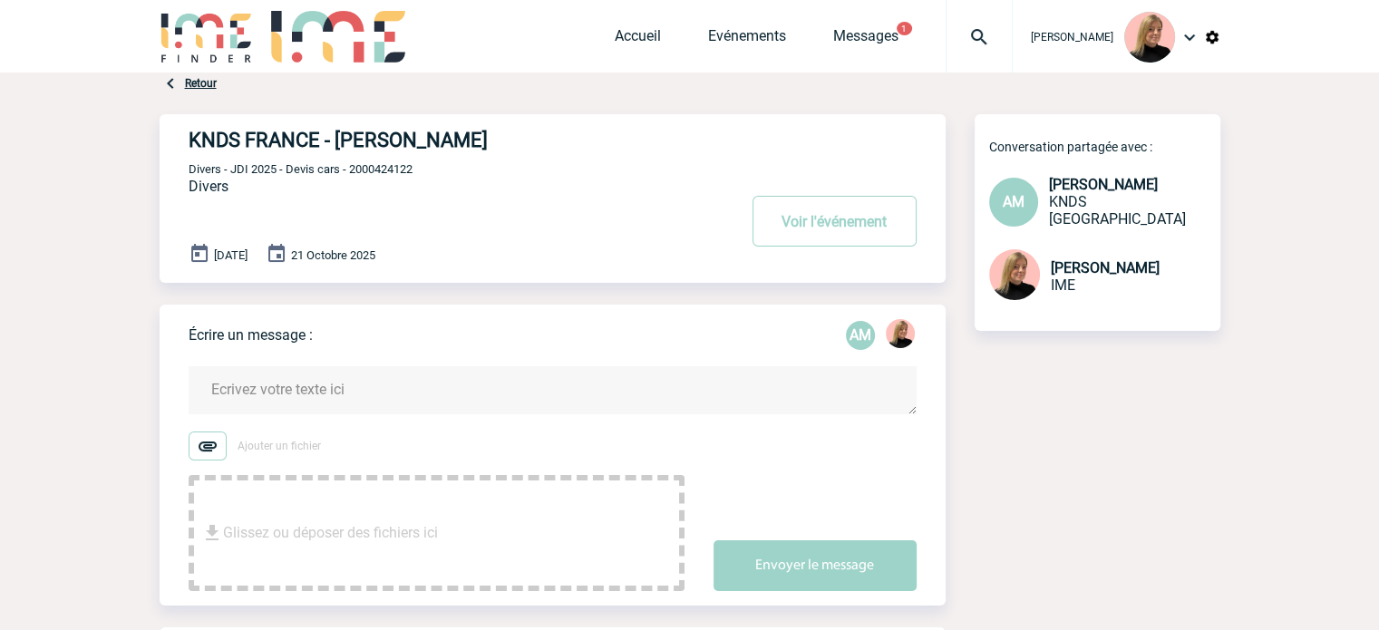
click at [369, 384] on textarea at bounding box center [553, 390] width 728 height 48
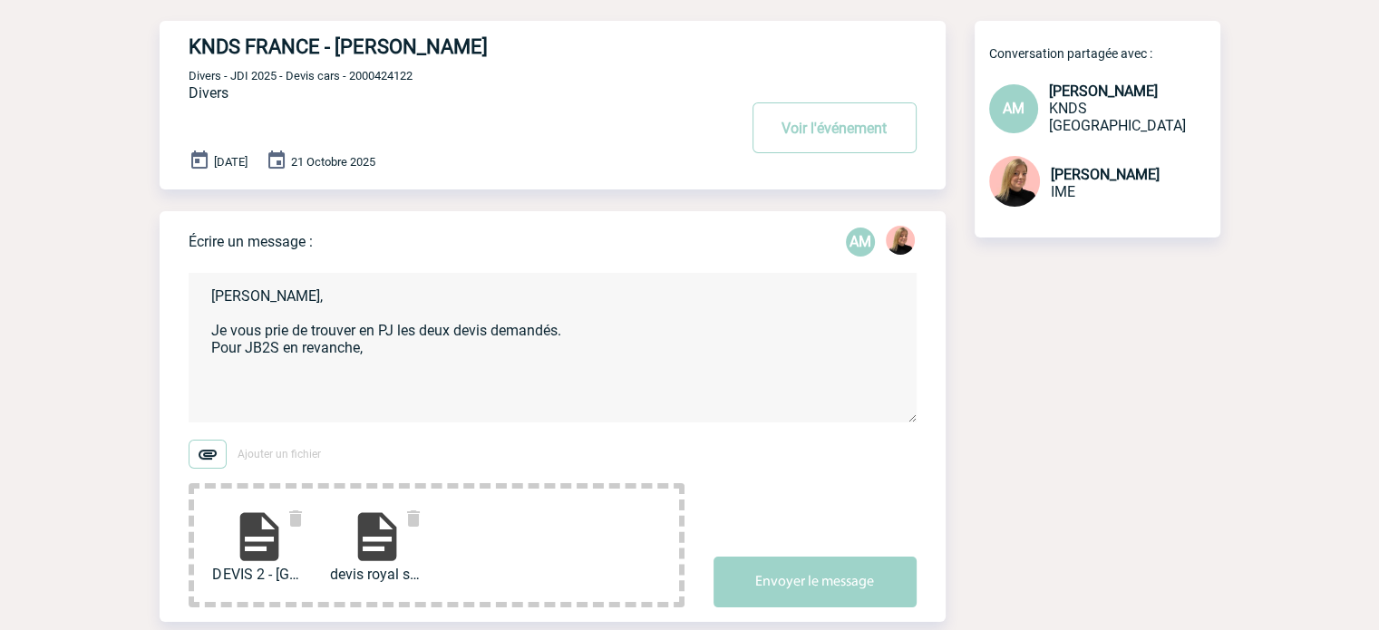
scroll to position [91, 0]
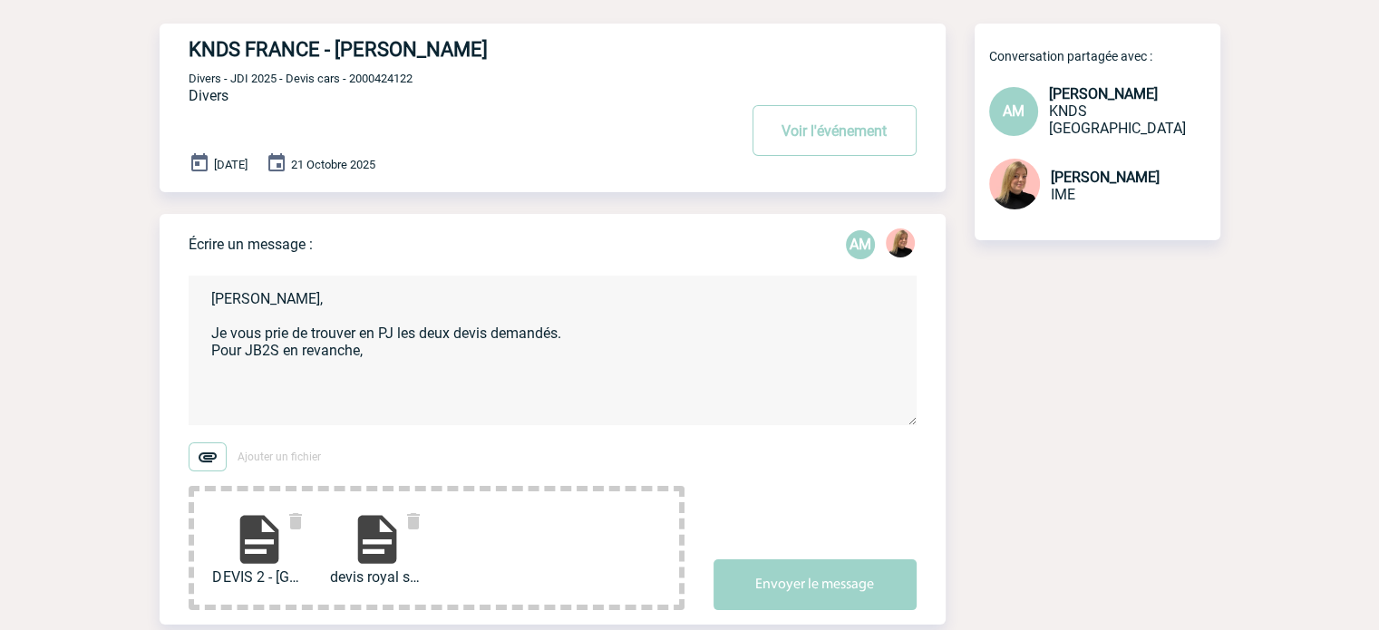
click at [399, 358] on textarea "[PERSON_NAME], Je vous prie de trouver en PJ les deux devis demandés. Pour JB2S…" at bounding box center [553, 351] width 728 height 150
click at [618, 346] on textarea "[PERSON_NAME], Je vous prie de trouver en PJ les deux devis demandés. Pour JB2S…" at bounding box center [553, 351] width 728 height 150
click at [752, 347] on textarea "[PERSON_NAME], Je vous prie de trouver en PJ les deux devis demandés. Pour JB2S…" at bounding box center [553, 351] width 728 height 150
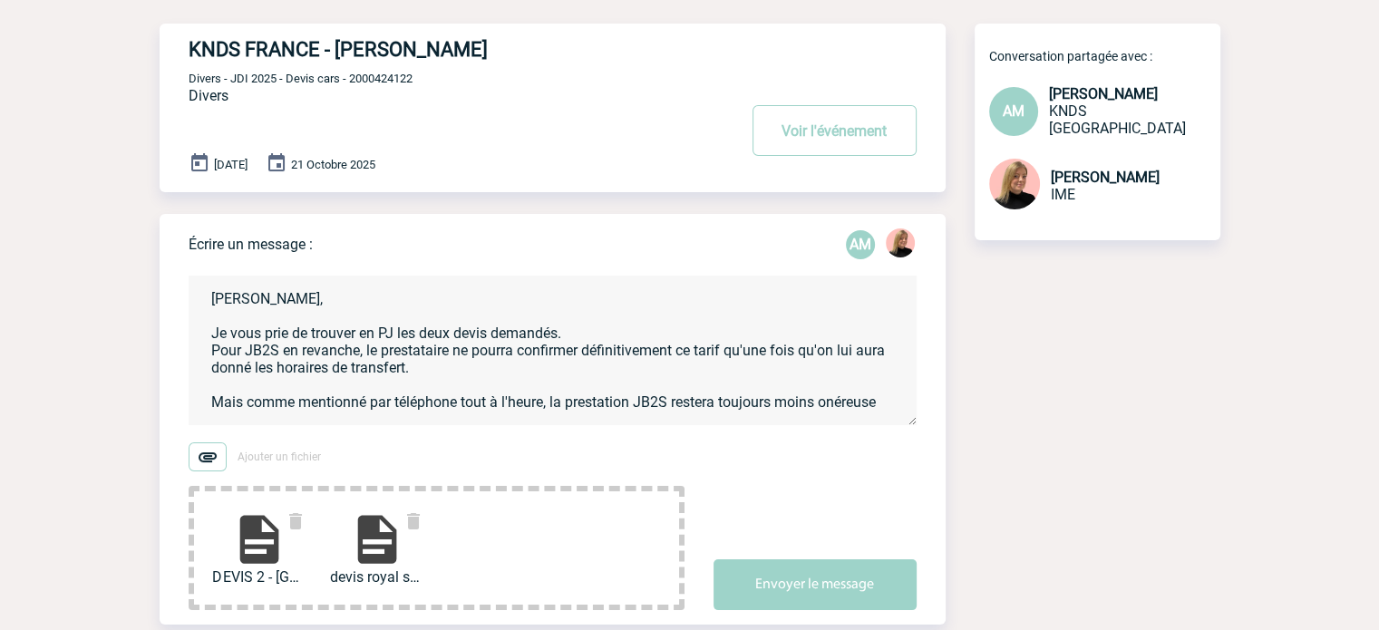
drag, startPoint x: 871, startPoint y: 405, endPoint x: 889, endPoint y: 405, distance: 17.2
click at [877, 405] on textarea "[PERSON_NAME], Je vous prie de trouver en PJ les deux devis demandés. Pour JB2S…" at bounding box center [553, 351] width 728 height 150
click at [897, 405] on textarea "[PERSON_NAME], Je vous prie de trouver en PJ les deux devis demandés. Pour JB2S…" at bounding box center [553, 351] width 728 height 150
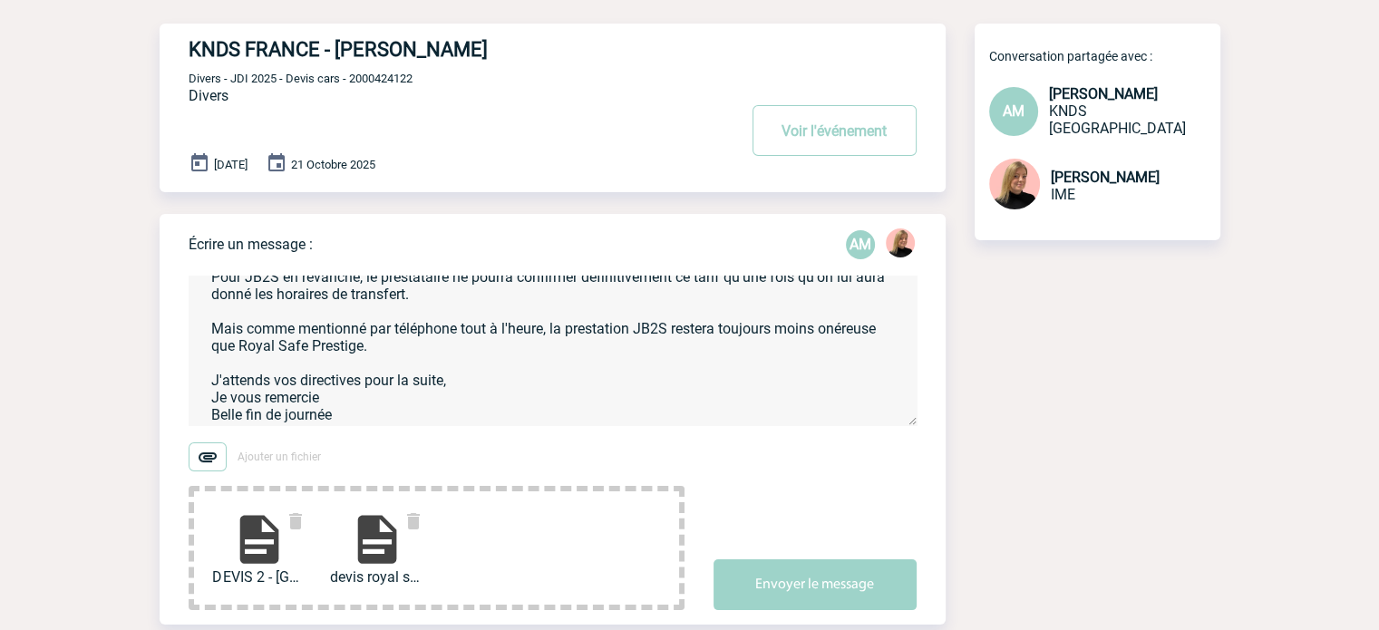
scroll to position [78, 0]
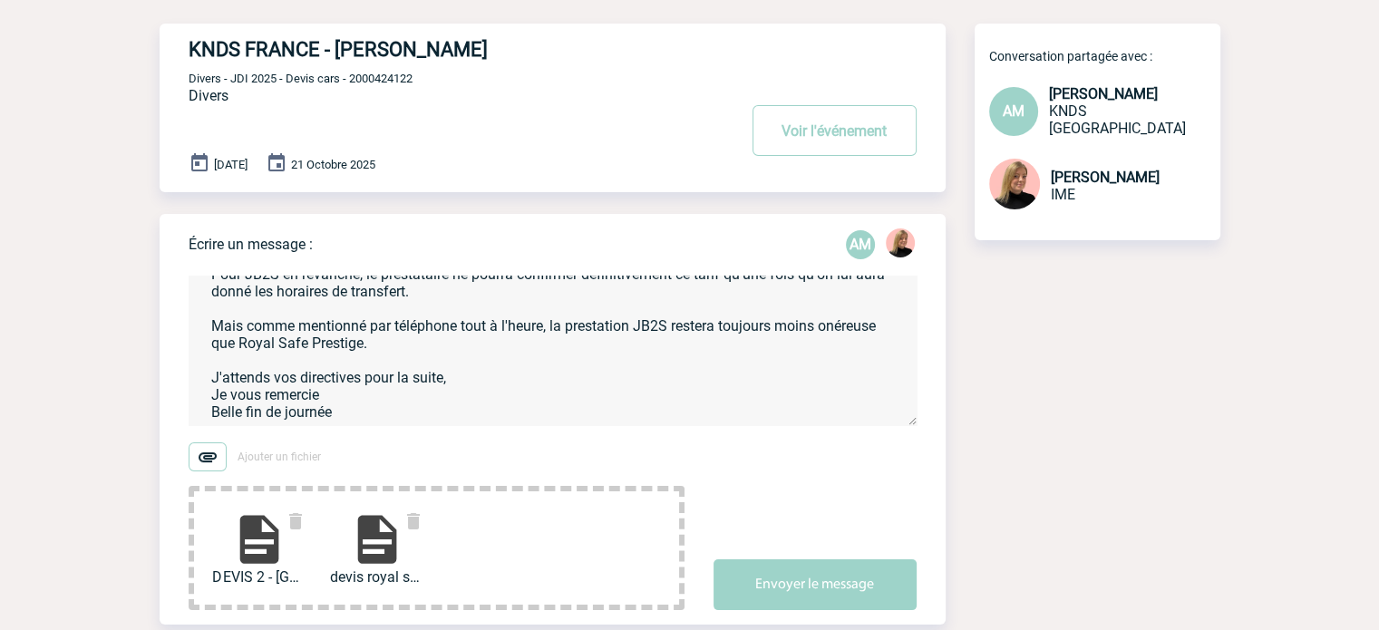
type textarea "[PERSON_NAME], Je vous prie de trouver en PJ les deux devis demandés. Pour JB2S…"
click at [301, 525] on img at bounding box center [296, 522] width 22 height 22
click at [769, 584] on button "Envoyer le message" at bounding box center [815, 584] width 203 height 51
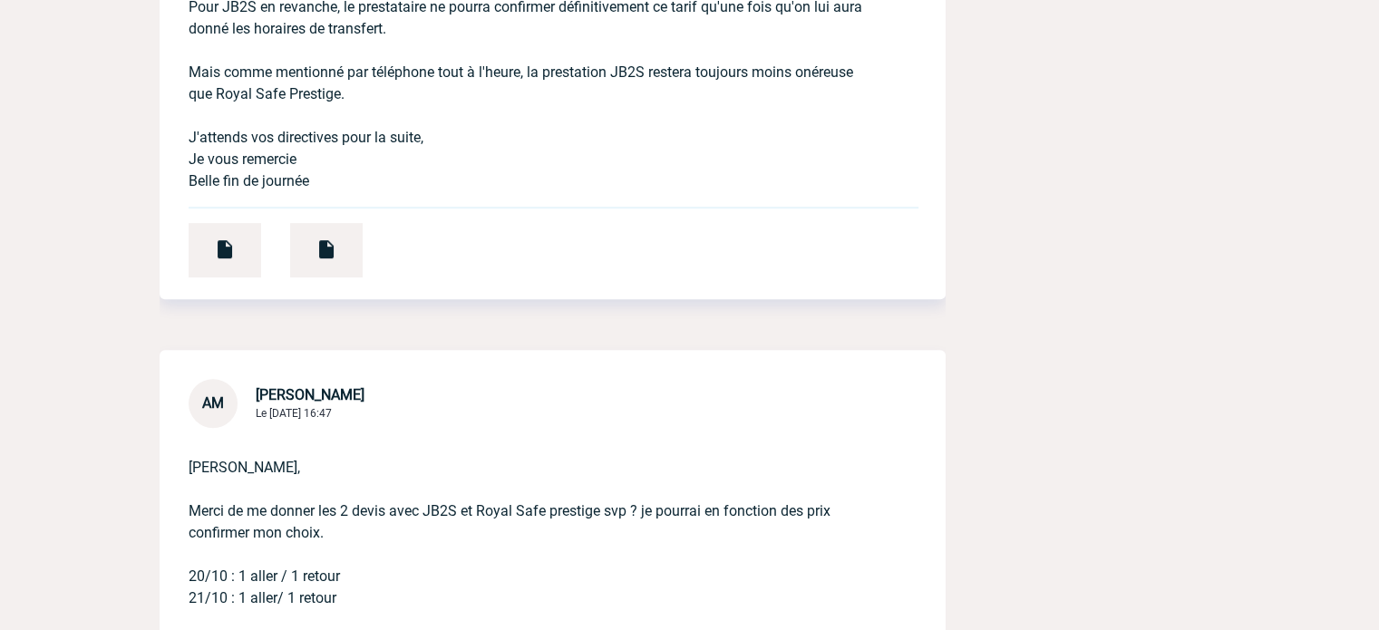
scroll to position [907, 0]
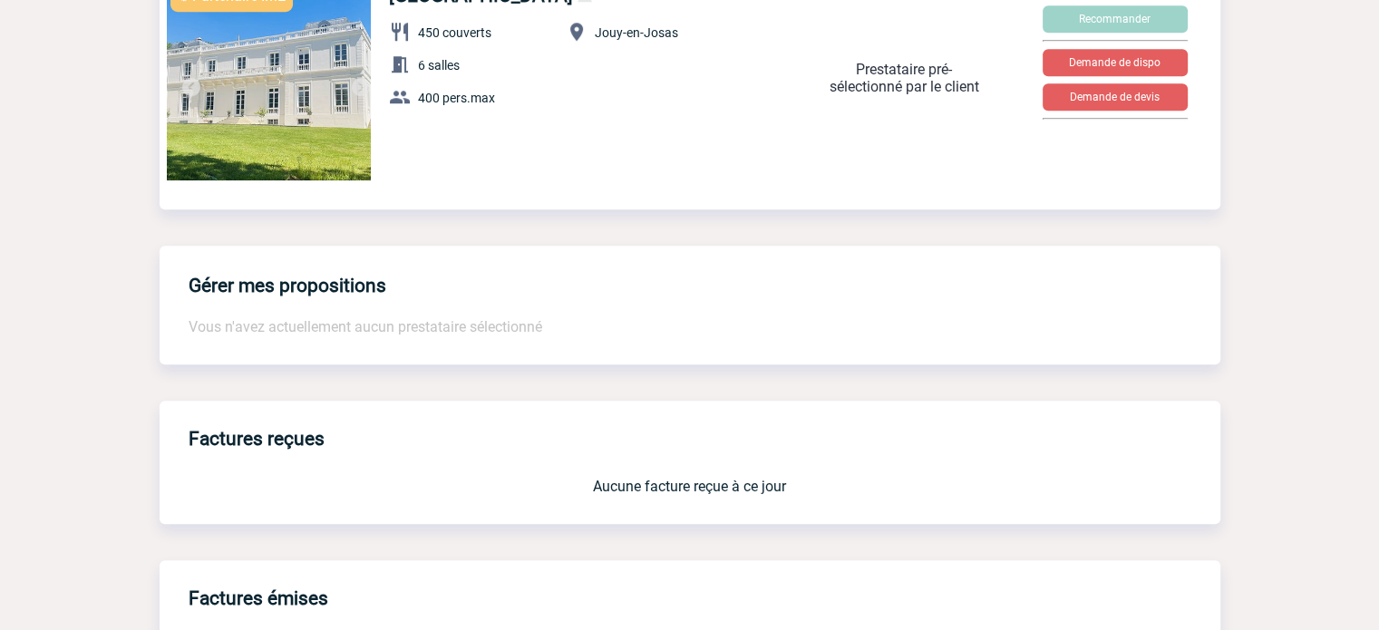
scroll to position [1360, 0]
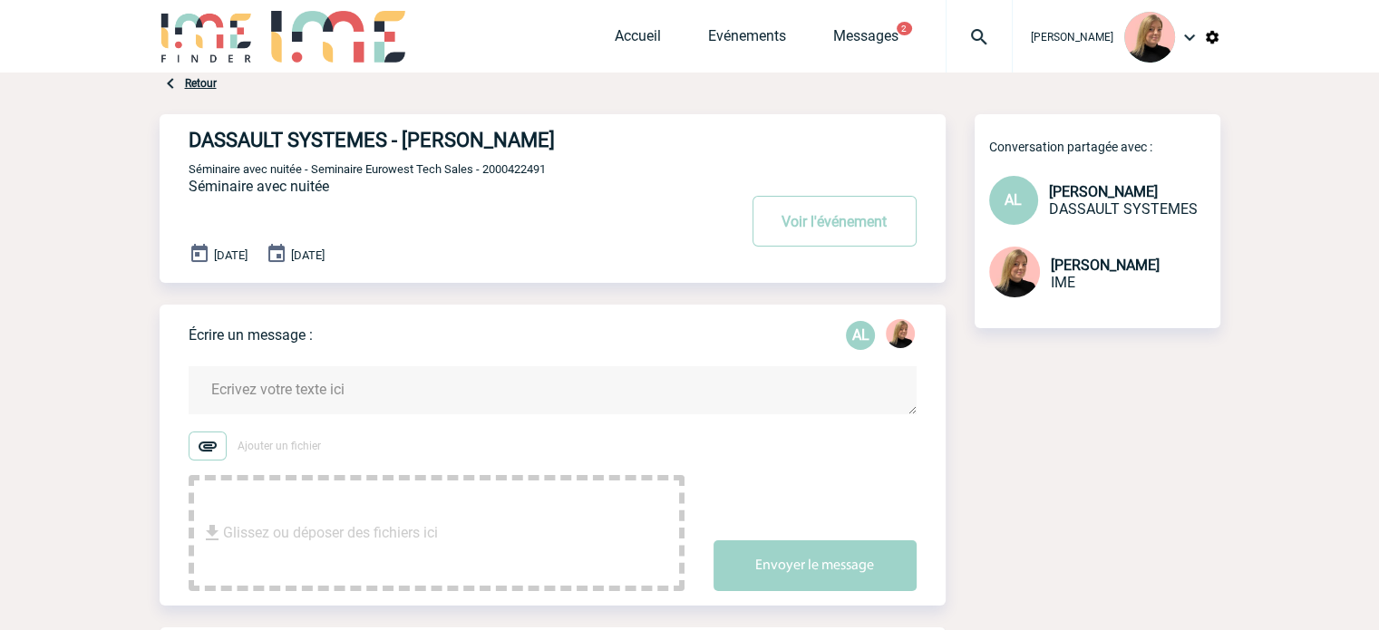
click at [362, 385] on textarea at bounding box center [553, 390] width 728 height 48
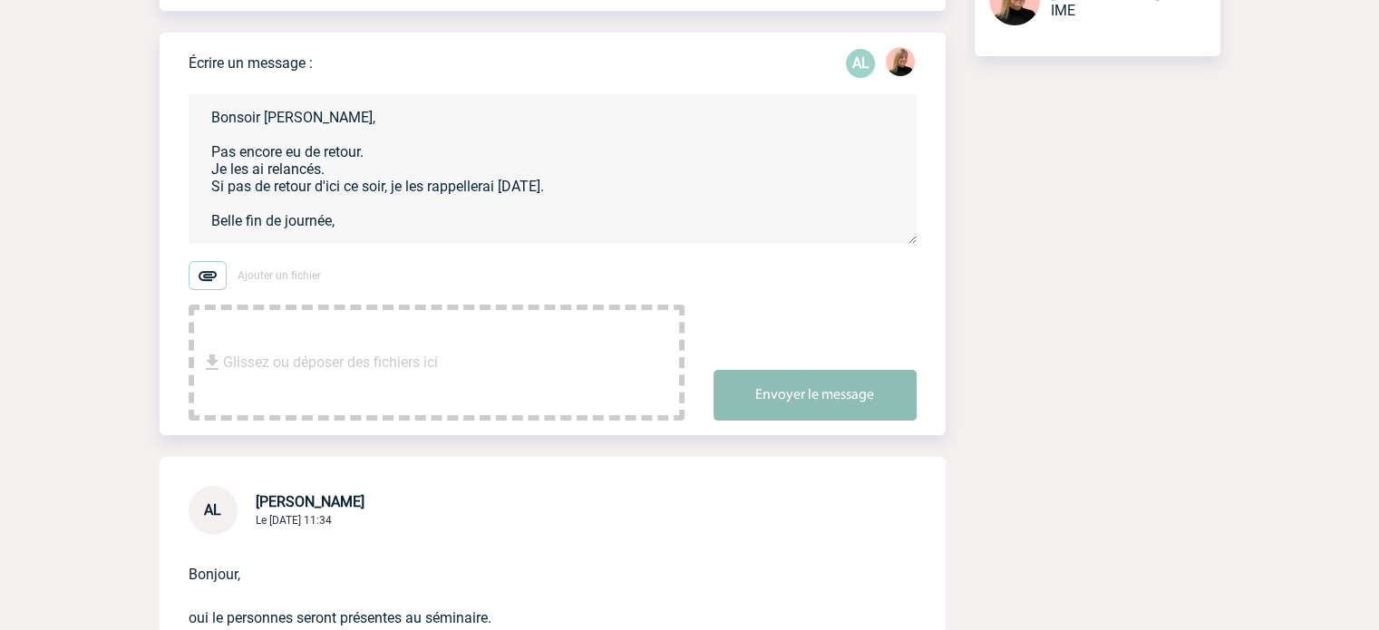
type textarea "Bonsoir [PERSON_NAME], Pas encore eu de retour. Je les ai relancés. Si pas de r…"
click at [766, 414] on button "Envoyer le message" at bounding box center [815, 395] width 203 height 51
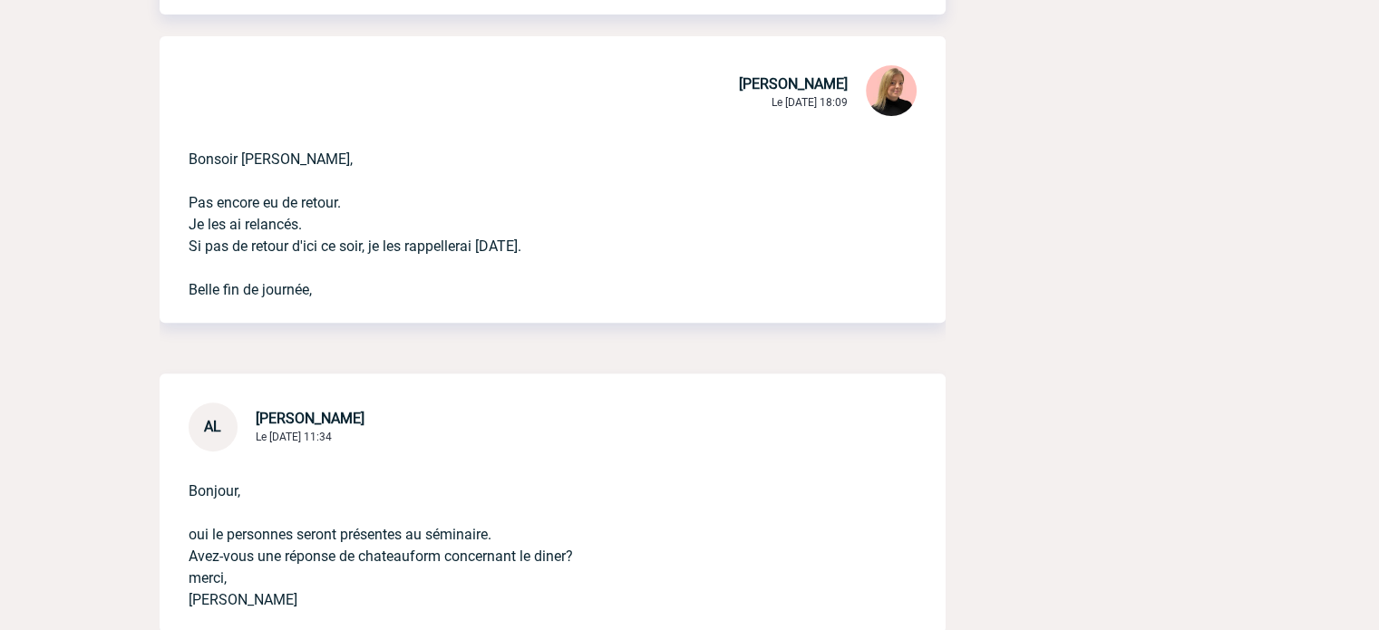
scroll to position [544, 0]
